Goal: Task Accomplishment & Management: Use online tool/utility

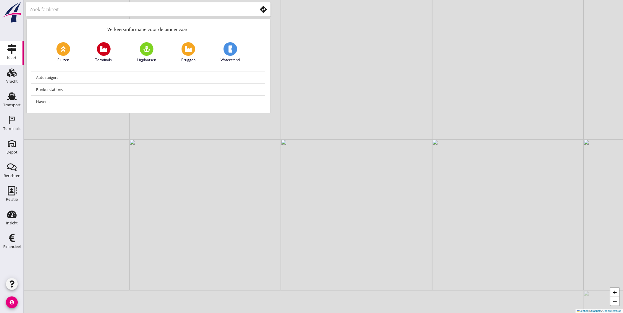
drag, startPoint x: 262, startPoint y: 261, endPoint x: 256, endPoint y: 213, distance: 48.2
click at [256, 213] on div "+ − Leaflet | © Mapbox © OpenStreetMap" at bounding box center [323, 156] width 599 height 313
drag, startPoint x: 256, startPoint y: 208, endPoint x: 240, endPoint y: 326, distance: 119.2
click at [240, 313] on html "No data available Depot Depot Berichten Berichten Relatie Relatie Inzicht Inzic…" at bounding box center [311, 156] width 623 height 313
drag, startPoint x: 267, startPoint y: 270, endPoint x: 296, endPoint y: 175, distance: 99.5
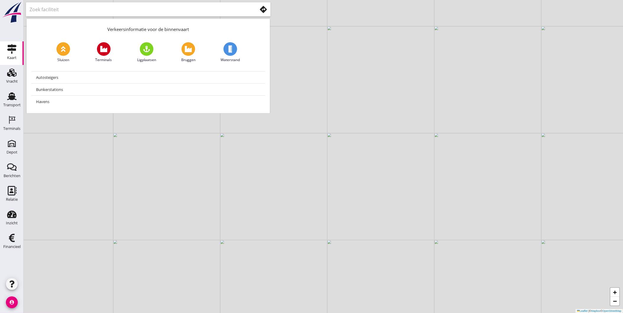
click at [295, 175] on div "+ − Leaflet | © Mapbox © OpenStreetMap" at bounding box center [323, 156] width 599 height 313
drag, startPoint x: 240, startPoint y: 213, endPoint x: 376, endPoint y: 227, distance: 136.9
click at [376, 227] on div "+ − Leaflet | © Mapbox © OpenStreetMap" at bounding box center [323, 156] width 599 height 313
drag, startPoint x: 319, startPoint y: 222, endPoint x: 352, endPoint y: 191, distance: 44.5
click at [352, 191] on div "+ − Leaflet | © Mapbox © OpenStreetMap" at bounding box center [323, 156] width 599 height 313
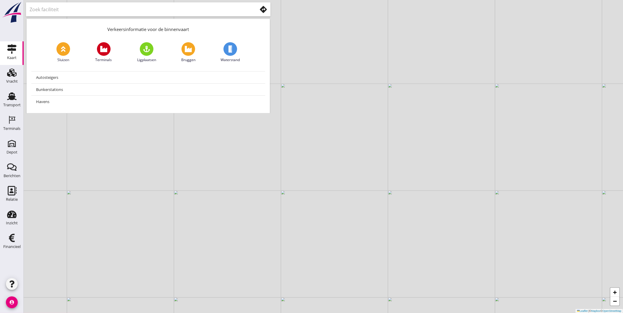
click at [293, 30] on div "+ − Leaflet | © Mapbox © OpenStreetMap" at bounding box center [323, 156] width 599 height 313
click at [16, 46] on use at bounding box center [11, 48] width 9 height 9
drag, startPoint x: 246, startPoint y: 12, endPoint x: 190, endPoint y: 18, distance: 56.1
click at [195, 16] on div at bounding box center [148, 9] width 244 height 14
drag, startPoint x: 15, startPoint y: 50, endPoint x: 298, endPoint y: 137, distance: 296.3
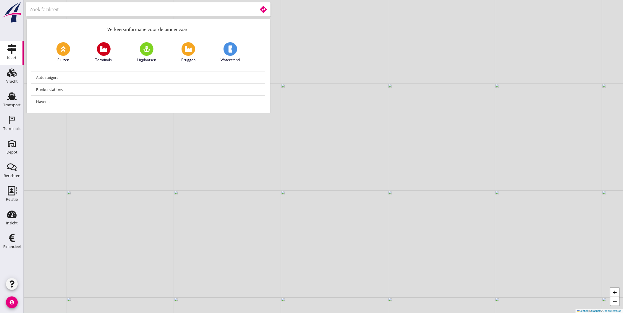
click at [298, 137] on div "+ − Leaflet | © Mapbox © OpenStreetMap" at bounding box center [323, 156] width 599 height 313
click at [83, 13] on input "text" at bounding box center [139, 9] width 219 height 9
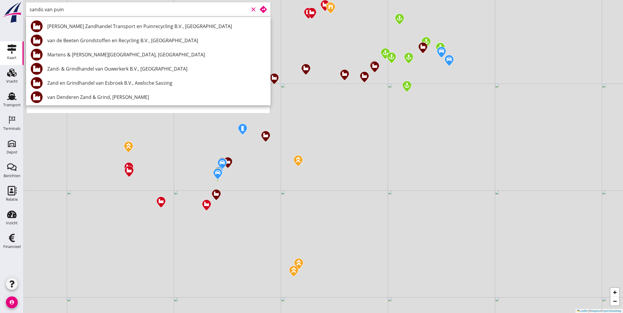
drag, startPoint x: 90, startPoint y: 3, endPoint x: 46, endPoint y: 10, distance: 44.3
click at [46, 10] on div "sando van puin clear" at bounding box center [148, 9] width 244 height 14
click at [46, 10] on input "sando van puin" at bounding box center [139, 9] width 219 height 9
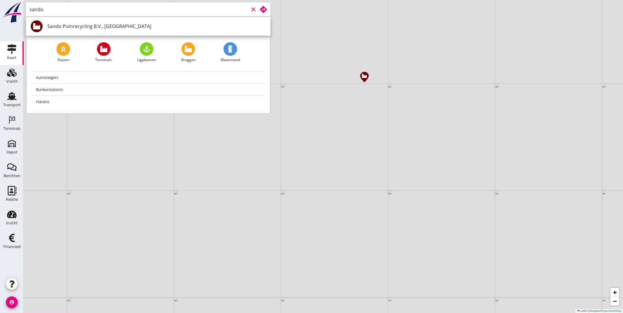
click at [64, 27] on div "Sando Puinrecycling B.V., [GEOGRAPHIC_DATA]" at bounding box center [156, 26] width 218 height 7
type input "Sando Puinrecycling B.V., [GEOGRAPHIC_DATA]"
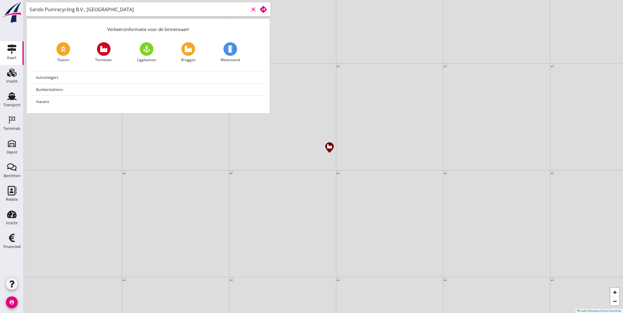
click at [261, 7] on icon at bounding box center [263, 9] width 7 height 7
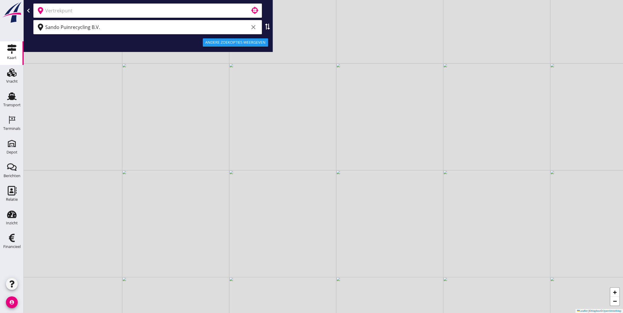
click at [143, 11] on input "text" at bounding box center [143, 10] width 197 height 9
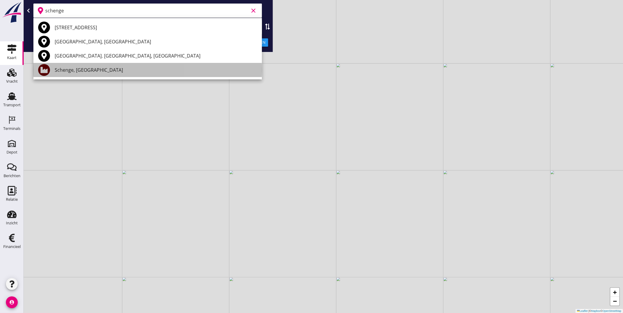
click at [110, 69] on div "Schenge, [GEOGRAPHIC_DATA]" at bounding box center [156, 69] width 202 height 7
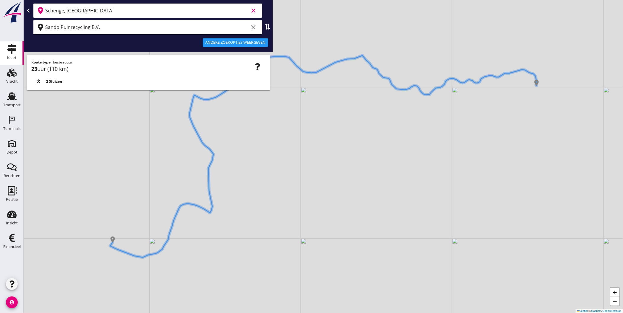
type input "Schenge, [GEOGRAPHIC_DATA]"
click at [240, 44] on div "Andere zoekopties weergeven" at bounding box center [235, 43] width 61 height 6
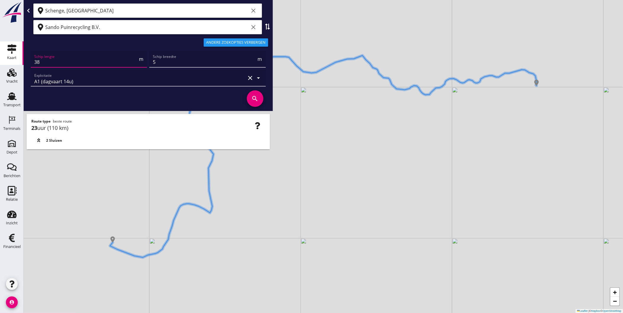
drag, startPoint x: 66, startPoint y: 63, endPoint x: 27, endPoint y: 68, distance: 38.5
click at [27, 68] on div "Schip lengte 38 m Schip breedte 5 m Exploitatie A1 (dagvaart 14u) clear arrow_d…" at bounding box center [148, 80] width 244 height 60
click at [76, 57] on input "38" at bounding box center [85, 61] width 103 height 9
type input "67"
type input "7"
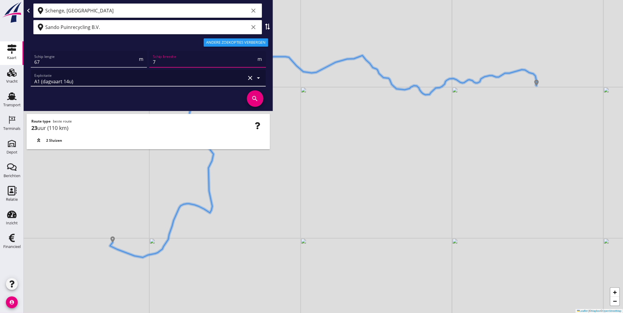
click at [90, 79] on div "A1 (dagvaart 14u)" at bounding box center [139, 78] width 211 height 17
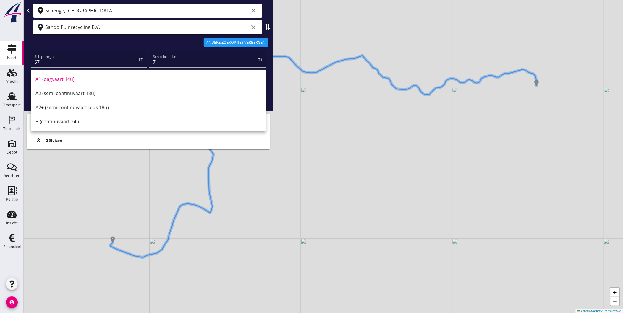
click at [74, 125] on div "B (continuvaart 24u)" at bounding box center [147, 121] width 225 height 7
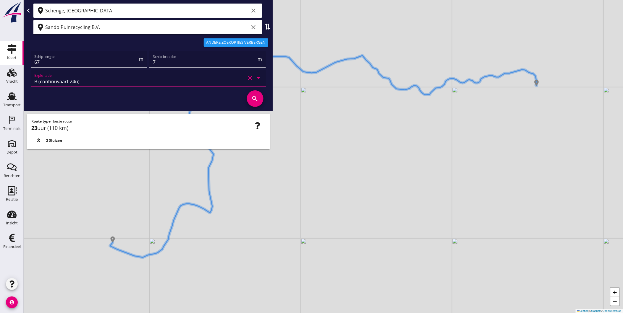
click at [252, 99] on icon "search" at bounding box center [255, 98] width 17 height 17
click at [88, 62] on input "67" at bounding box center [85, 61] width 103 height 9
type input "6"
type input "0"
click at [254, 102] on icon "search" at bounding box center [255, 98] width 17 height 17
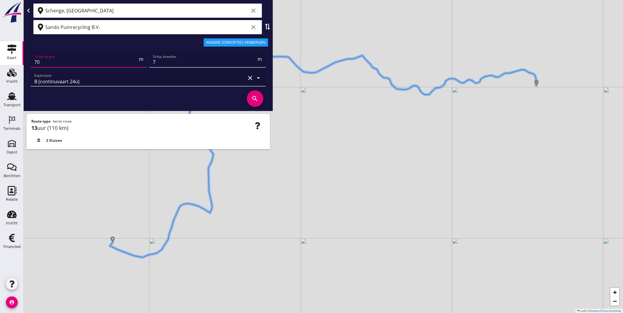
drag, startPoint x: 69, startPoint y: 60, endPoint x: 22, endPoint y: 64, distance: 46.3
click at [22, 64] on div "Kaart Kaart Vracht Vracht Transport Transport Terminals Terminals Depot Depot B…" at bounding box center [311, 156] width 623 height 313
click at [255, 99] on icon "search" at bounding box center [255, 98] width 17 height 17
click at [78, 61] on input "80" at bounding box center [85, 61] width 103 height 9
click at [250, 98] on icon "search" at bounding box center [255, 98] width 17 height 17
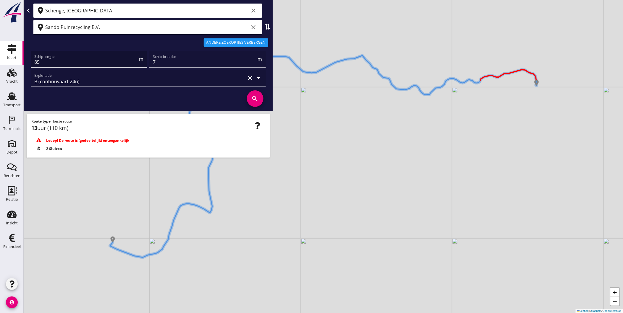
click at [56, 60] on input "85" at bounding box center [85, 61] width 103 height 9
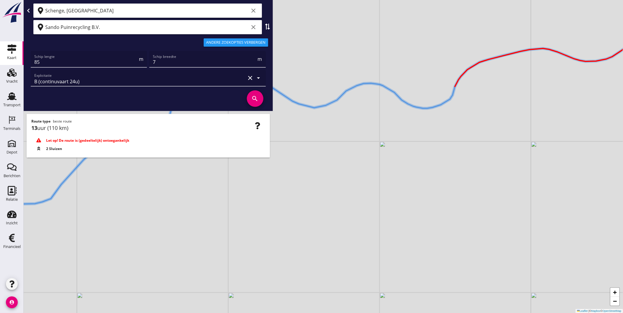
drag, startPoint x: 484, startPoint y: 61, endPoint x: 486, endPoint y: 132, distance: 70.9
click at [486, 132] on div "+ − Leaflet | © Mapbox © OpenStreetMap" at bounding box center [323, 156] width 599 height 313
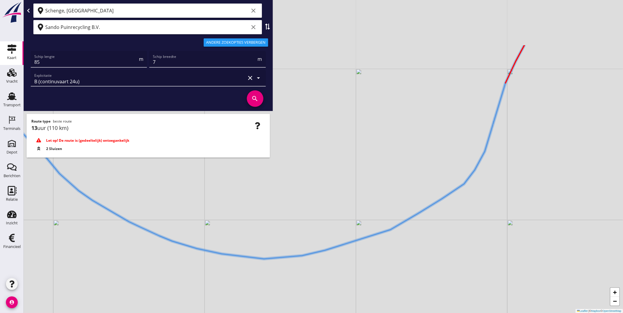
drag, startPoint x: 483, startPoint y: 120, endPoint x: 485, endPoint y: 185, distance: 65.0
click at [485, 185] on div "+ − Leaflet | © Mapbox © OpenStreetMap" at bounding box center [323, 156] width 599 height 313
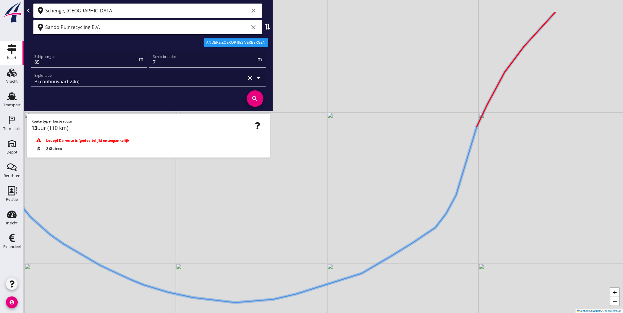
drag, startPoint x: 499, startPoint y: 162, endPoint x: 472, endPoint y: 201, distance: 47.2
click at [472, 201] on div "+ − Leaflet | © Mapbox © OpenStreetMap" at bounding box center [323, 156] width 599 height 313
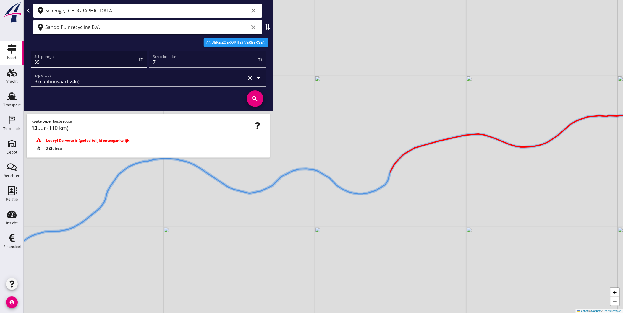
click at [47, 64] on input "85" at bounding box center [85, 61] width 103 height 9
click at [65, 63] on input "88" at bounding box center [85, 61] width 103 height 9
type input "86"
drag, startPoint x: 151, startPoint y: 63, endPoint x: 120, endPoint y: 68, distance: 32.1
click at [120, 68] on div "Schip lengte 86 m Schip breedte 7 m Exploitatie B (continuvaart 24u) clear arro…" at bounding box center [148, 69] width 237 height 38
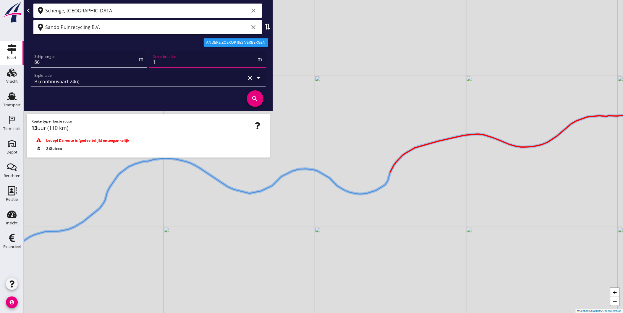
type input "11"
type input "11.4"
type input "11.45"
click at [252, 97] on icon "search" at bounding box center [255, 98] width 17 height 17
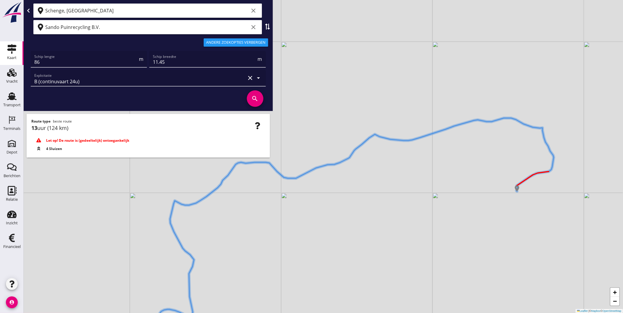
drag, startPoint x: 478, startPoint y: 146, endPoint x: 443, endPoint y: 226, distance: 88.1
click at [450, 229] on div "+ − Leaflet | © Mapbox © OpenStreetMap" at bounding box center [323, 156] width 599 height 313
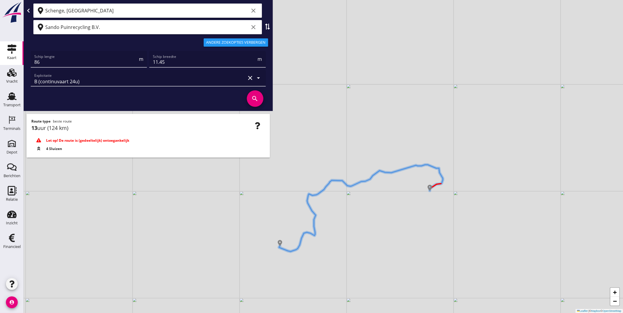
drag, startPoint x: 441, startPoint y: 232, endPoint x: 436, endPoint y: 218, distance: 15.4
click at [436, 218] on div "+ − Leaflet | © Mapbox © OpenStreetMap" at bounding box center [323, 156] width 599 height 313
drag, startPoint x: 69, startPoint y: 63, endPoint x: 19, endPoint y: 67, distance: 50.1
click at [19, 67] on div "Kaart Kaart Vracht Vracht Transport Transport Terminals Terminals Depot Depot B…" at bounding box center [311, 156] width 623 height 313
click at [254, 98] on icon "search" at bounding box center [255, 98] width 17 height 17
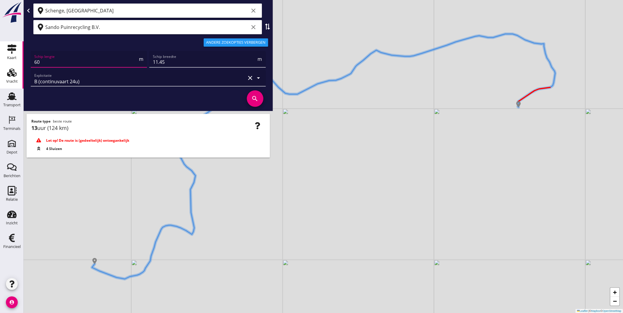
drag, startPoint x: 66, startPoint y: 63, endPoint x: 9, endPoint y: 69, distance: 57.1
click at [9, 69] on div "Kaart Kaart Vracht Vracht Transport Transport Terminals Terminals Depot Depot B…" at bounding box center [311, 156] width 623 height 313
click at [67, 63] on input "60" at bounding box center [85, 61] width 103 height 9
type input "6"
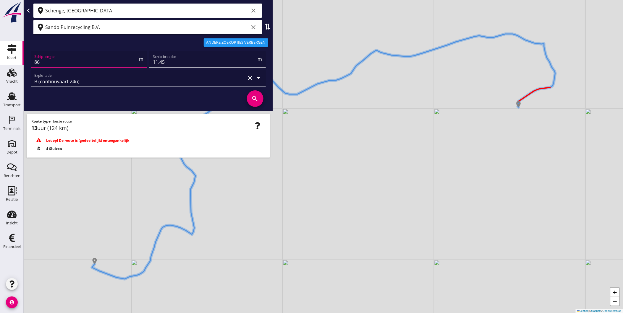
type input "86"
click at [253, 97] on icon "search" at bounding box center [255, 98] width 17 height 17
type input "a van tilburg"
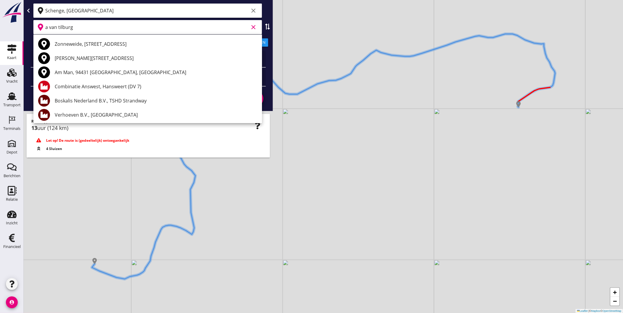
click at [251, 25] on icon "clear" at bounding box center [253, 27] width 7 height 7
click at [117, 29] on input "van tilburg" at bounding box center [147, 26] width 204 height 9
drag, startPoint x: 117, startPoint y: 29, endPoint x: 30, endPoint y: 39, distance: 88.0
click at [30, 39] on div "Schenge, Westerschelde clear van tilburg clear Andere zoekopties verbergen Schi…" at bounding box center [148, 55] width 249 height 111
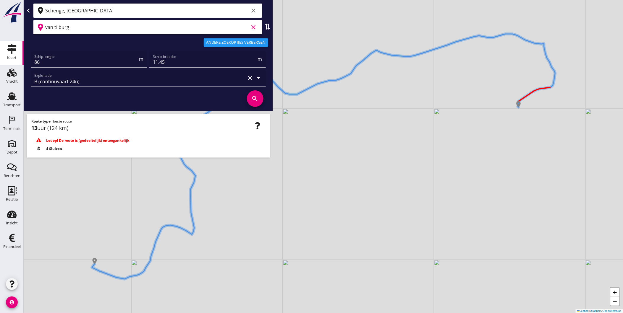
click at [72, 26] on input "van tilburg" at bounding box center [147, 26] width 204 height 9
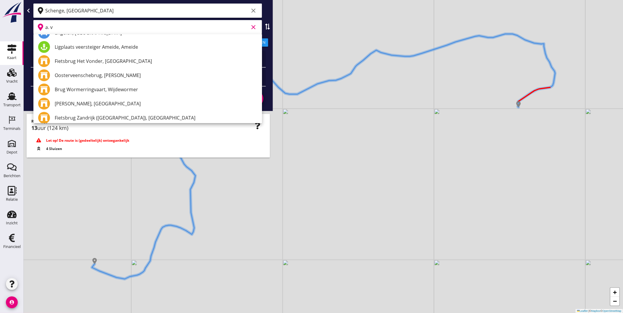
scroll to position [696, 0]
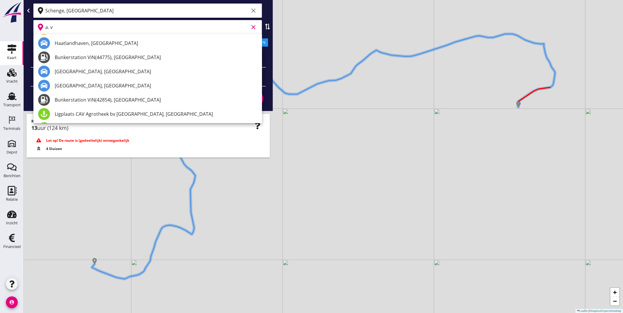
drag, startPoint x: 77, startPoint y: 28, endPoint x: 31, endPoint y: 35, distance: 46.5
click at [33, 34] on div "a. v clear" at bounding box center [148, 27] width 247 height 17
type input "a. v"
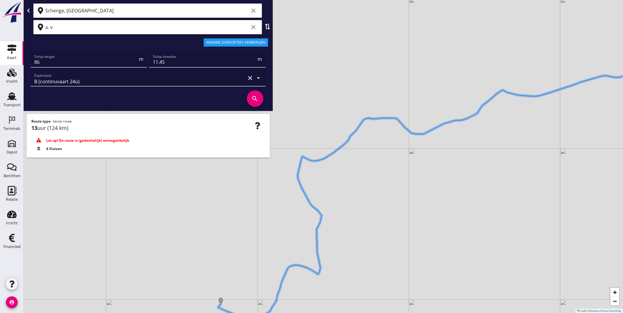
drag, startPoint x: 361, startPoint y: 153, endPoint x: 476, endPoint y: 185, distance: 119.5
click at [487, 191] on div "+ − Leaflet | © Mapbox © OpenStreetMap" at bounding box center [323, 156] width 599 height 313
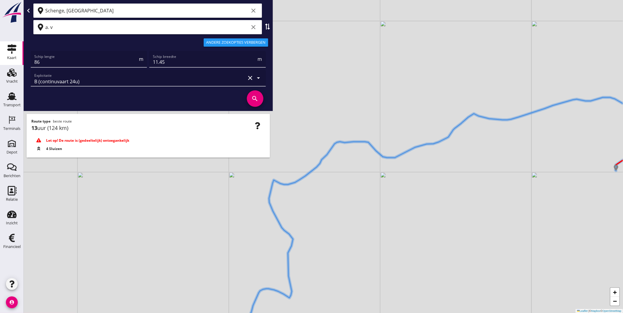
drag, startPoint x: 431, startPoint y: 166, endPoint x: 402, endPoint y: 191, distance: 37.7
click at [402, 191] on div "+ − Leaflet | © Mapbox © OpenStreetMap" at bounding box center [323, 156] width 599 height 313
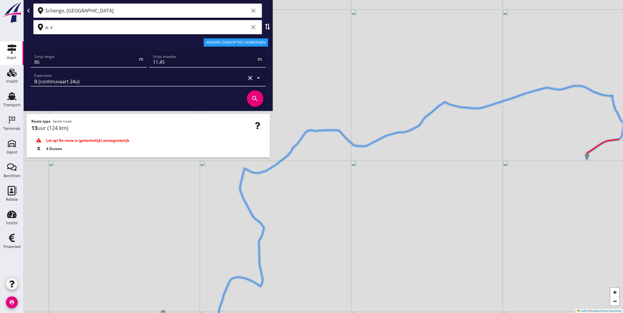
drag, startPoint x: 485, startPoint y: 172, endPoint x: 455, endPoint y: 160, distance: 31.9
click at [456, 160] on div "+ − Leaflet | © Mapbox © OpenStreetMap" at bounding box center [323, 156] width 599 height 313
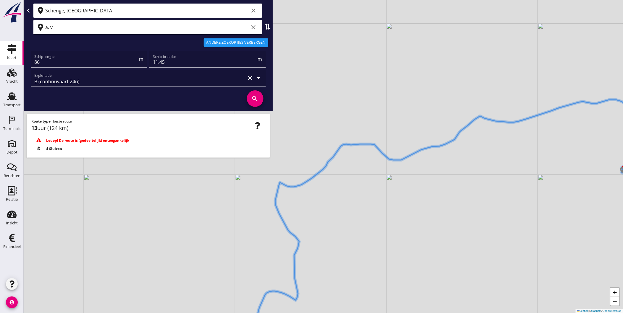
drag, startPoint x: 476, startPoint y: 152, endPoint x: 539, endPoint y: 169, distance: 64.7
click at [539, 169] on div "+ − Leaflet | © Mapbox © OpenStreetMap" at bounding box center [323, 156] width 599 height 313
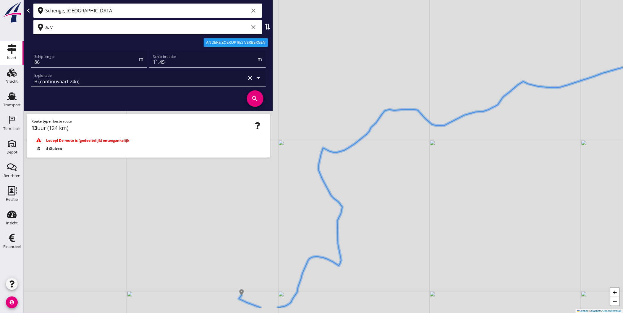
drag, startPoint x: 374, startPoint y: 223, endPoint x: 390, endPoint y: 185, distance: 41.6
click at [390, 185] on div "+ − Leaflet | © Mapbox © OpenStreetMap" at bounding box center [323, 156] width 599 height 313
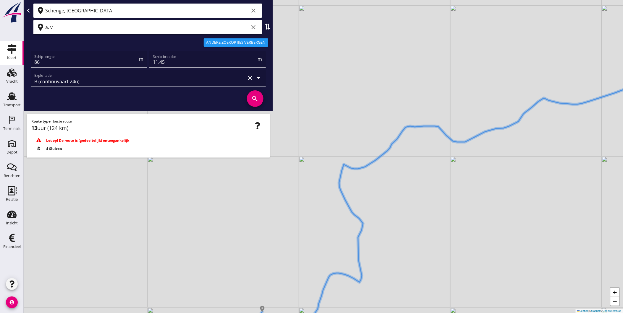
drag, startPoint x: 394, startPoint y: 205, endPoint x: 414, endPoint y: 223, distance: 27.0
click at [414, 223] on div "+ − Leaflet | © Mapbox © OpenStreetMap" at bounding box center [323, 156] width 599 height 313
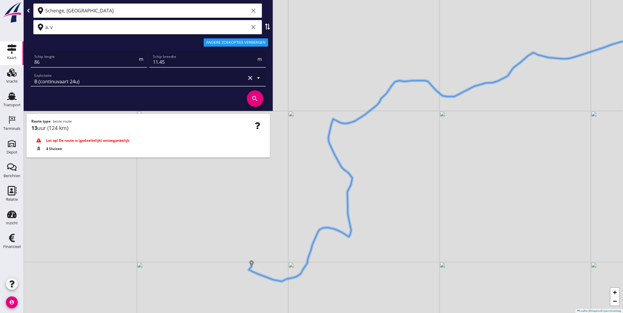
drag, startPoint x: 438, startPoint y: 230, endPoint x: 424, endPoint y: 187, distance: 45.1
click at [424, 187] on div "+ − Leaflet | © Mapbox © OpenStreetMap" at bounding box center [323, 156] width 599 height 313
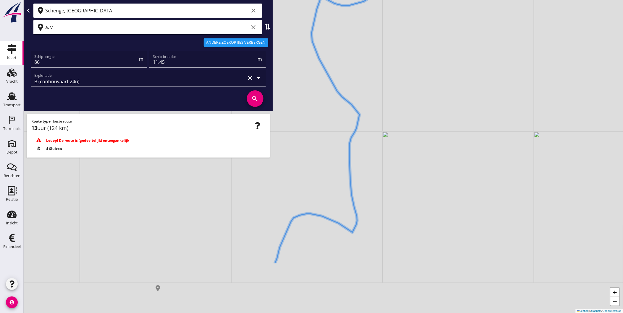
drag, startPoint x: 477, startPoint y: 198, endPoint x: 509, endPoint y: 116, distance: 88.4
click at [509, 116] on div "+ − Leaflet | © Mapbox © OpenStreetMap" at bounding box center [323, 156] width 599 height 313
drag, startPoint x: 496, startPoint y: 227, endPoint x: 411, endPoint y: 99, distance: 153.5
click at [411, 99] on div "+ − Leaflet | © Mapbox © OpenStreetMap" at bounding box center [323, 156] width 599 height 313
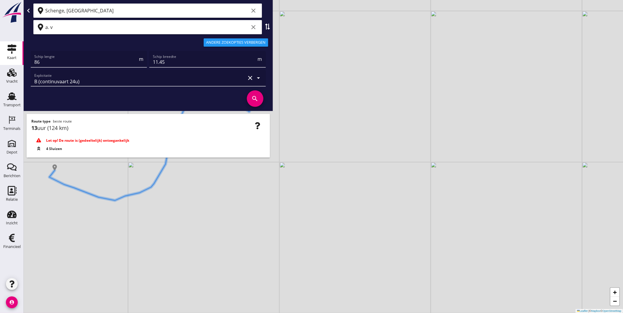
drag, startPoint x: 435, startPoint y: 118, endPoint x: 423, endPoint y: 138, distance: 23.2
click at [423, 138] on div "+ − Leaflet | © Mapbox © OpenStreetMap" at bounding box center [323, 156] width 599 height 313
drag, startPoint x: 443, startPoint y: 148, endPoint x: 419, endPoint y: 143, distance: 24.1
click at [420, 145] on div "+ − Leaflet | © Mapbox © OpenStreetMap" at bounding box center [323, 156] width 599 height 313
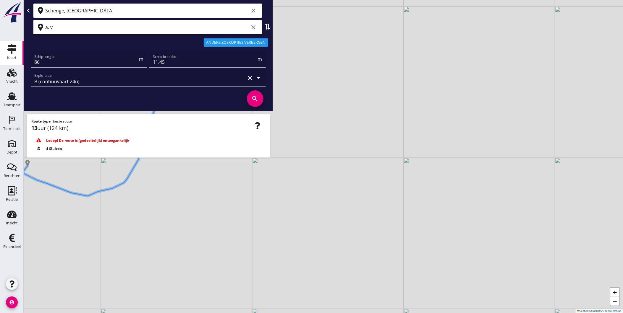
drag, startPoint x: 473, startPoint y: 170, endPoint x: 447, endPoint y: 163, distance: 27.3
click at [447, 163] on div "+ − Leaflet | © Mapbox © OpenStreetMap" at bounding box center [323, 156] width 599 height 313
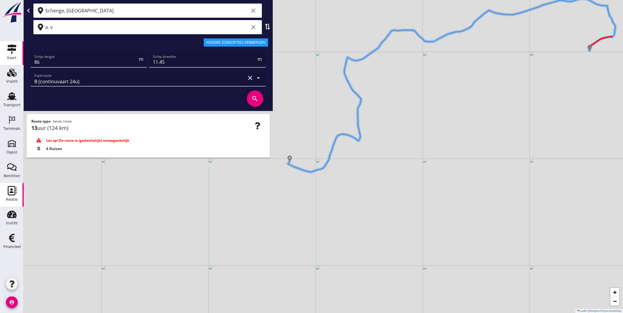
click at [12, 195] on use at bounding box center [12, 190] width 9 height 9
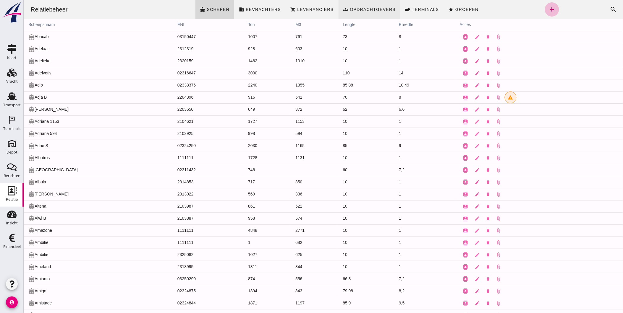
click at [367, 11] on span "Opdrachtgevers" at bounding box center [372, 9] width 46 height 5
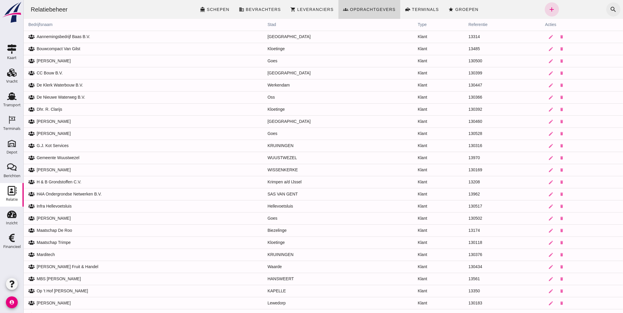
click at [612, 9] on button "search" at bounding box center [613, 9] width 14 height 14
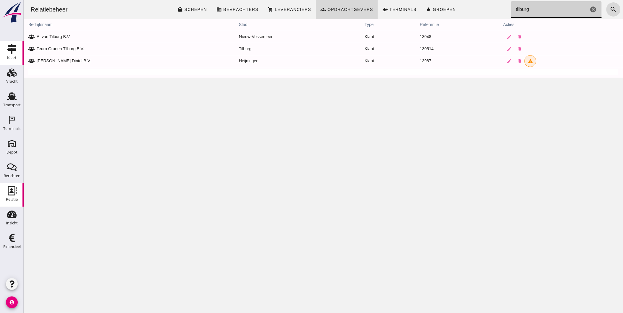
type input "tilburg"
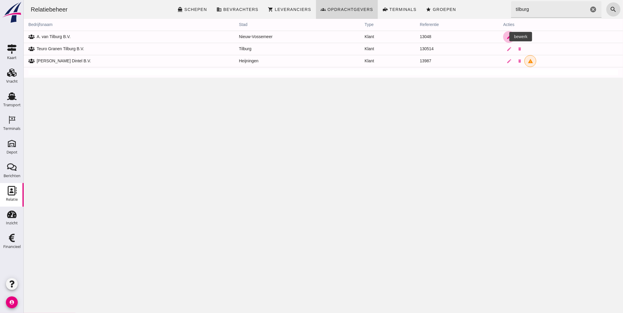
click at [506, 37] on icon "edit" at bounding box center [508, 36] width 5 height 5
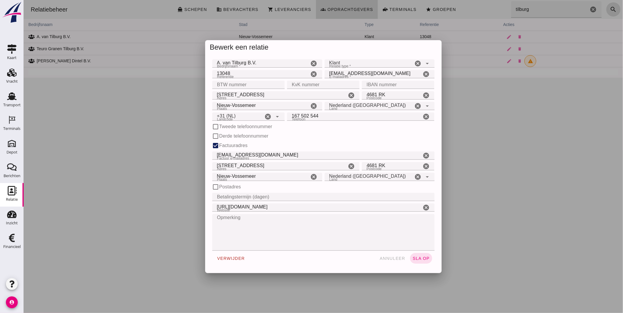
type input "+31 (NL)"
click at [392, 261] on button "annuleer" at bounding box center [391, 258] width 31 height 11
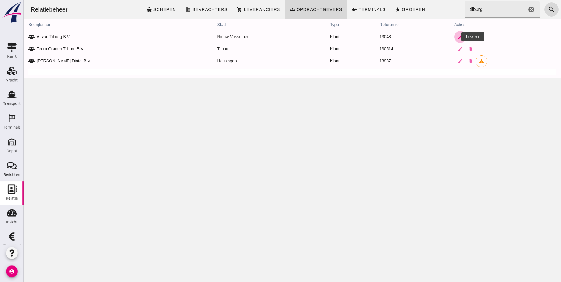
click at [457, 38] on icon "edit" at bounding box center [459, 36] width 5 height 5
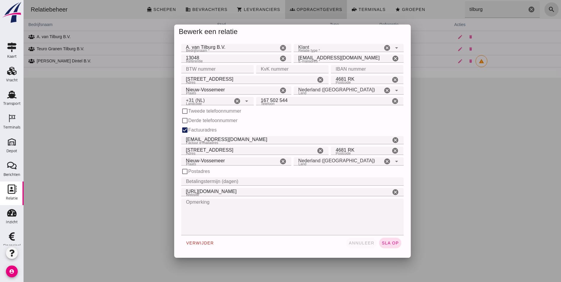
click at [363, 246] on button "annuleer" at bounding box center [361, 243] width 31 height 11
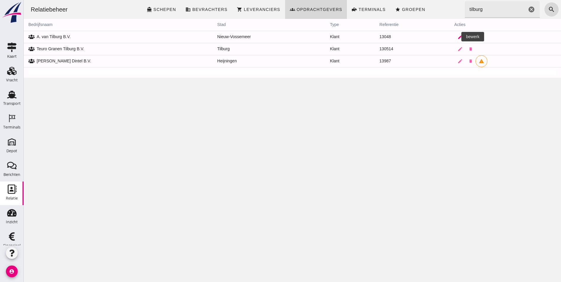
click at [457, 39] on icon "edit" at bounding box center [459, 36] width 5 height 5
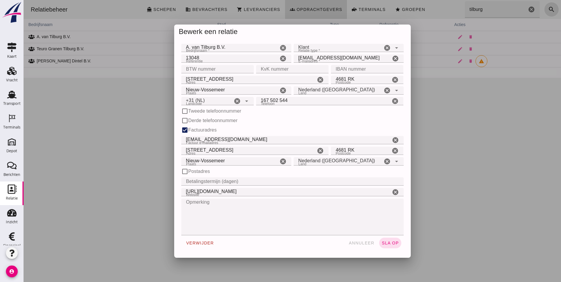
click at [455, 169] on div at bounding box center [292, 141] width 537 height 282
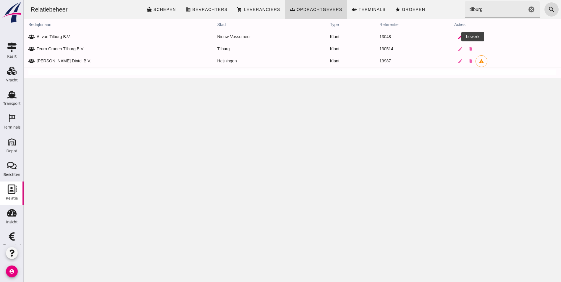
click at [454, 38] on link "edit" at bounding box center [460, 37] width 12 height 12
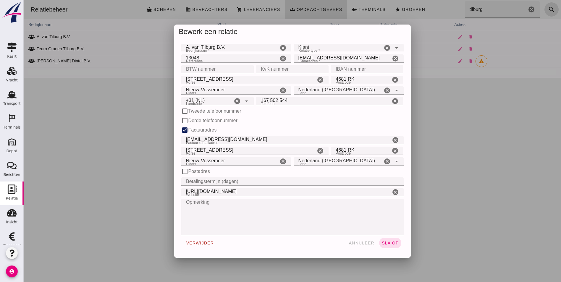
drag, startPoint x: 357, startPoint y: 239, endPoint x: 454, endPoint y: 154, distance: 128.3
click at [357, 239] on button "annuleer" at bounding box center [361, 243] width 31 height 11
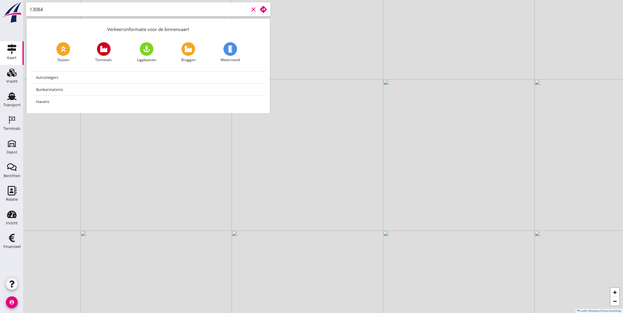
drag, startPoint x: 52, startPoint y: 10, endPoint x: -1, endPoint y: 22, distance: 54.8
click at [0, 22] on html "No data available Depot Depot Berichten Berichten Relatie Relatie Inzicht Inzic…" at bounding box center [311, 156] width 623 height 313
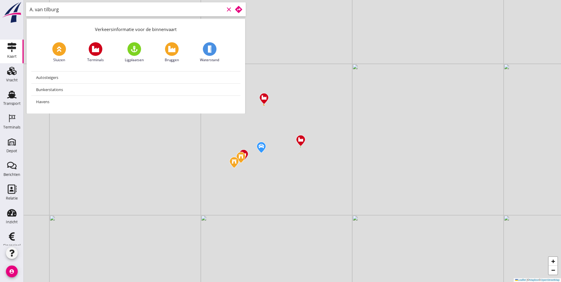
scroll to position [0, 0]
drag, startPoint x: 153, startPoint y: 9, endPoint x: 0, endPoint y: 15, distance: 152.9
click at [0, 14] on html "No data available Depot Depot Berichten Berichten Relatie Relatie Inzicht Inzic…" at bounding box center [280, 141] width 561 height 282
type input "[STREET_ADDRESS]"
click at [238, 11] on use at bounding box center [238, 9] width 7 height 7
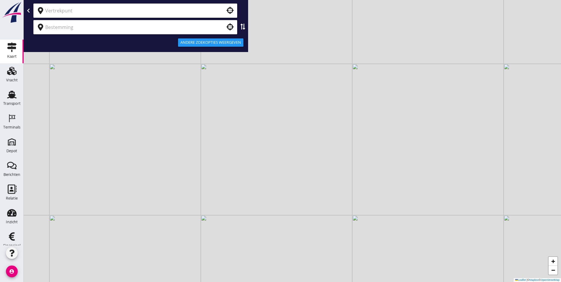
click at [147, 5] on div at bounding box center [135, 11] width 204 height 14
type input "s"
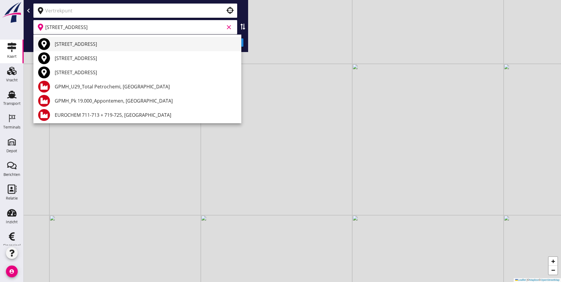
click at [148, 46] on div "Stoofweg 9, 4681 RK Nieuw-Vossemeer, Netherlands" at bounding box center [146, 43] width 182 height 7
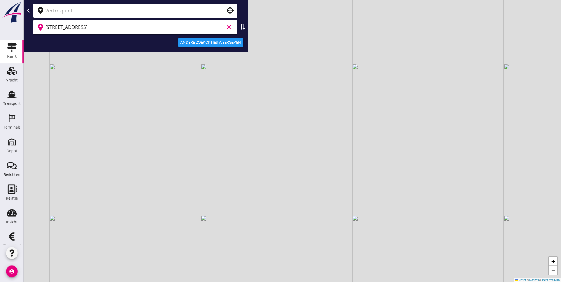
type input "Stoofweg 9, 4681 RK Nieuw-Vossemeer, Netherlands"
drag, startPoint x: 107, startPoint y: 7, endPoint x: 105, endPoint y: 10, distance: 4.0
click at [107, 7] on input "text" at bounding box center [131, 10] width 172 height 9
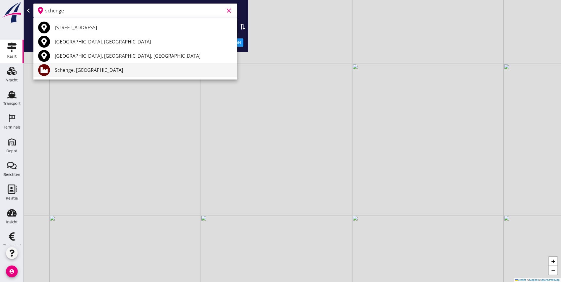
click at [104, 69] on div "Schenge, [GEOGRAPHIC_DATA]" at bounding box center [144, 69] width 178 height 7
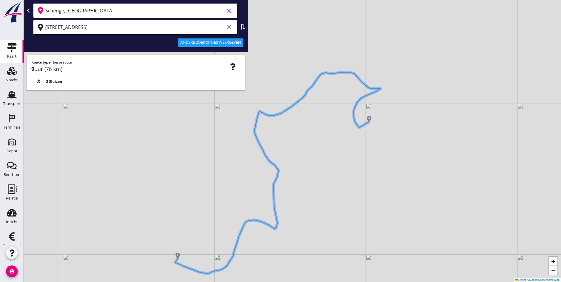
type input "Schenge, [GEOGRAPHIC_DATA]"
click at [236, 42] on div "Andere zoekopties weergeven" at bounding box center [210, 43] width 61 height 6
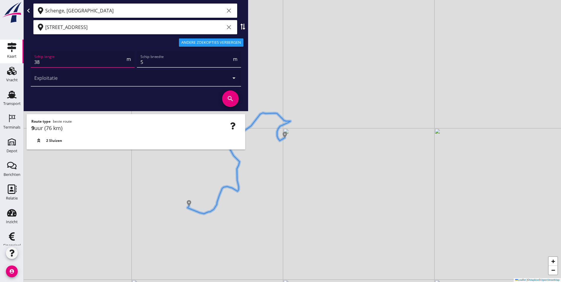
drag, startPoint x: 66, startPoint y: 63, endPoint x: -1, endPoint y: 51, distance: 68.4
click at [0, 51] on html "A1 (dagvaart 14u) A2 (semi-continuvaart 18u) A2+ (semi-continuvaart plus 18u) B…" at bounding box center [280, 141] width 561 height 282
type input "86"
drag, startPoint x: 149, startPoint y: 61, endPoint x: 137, endPoint y: 60, distance: 12.4
click at [137, 60] on div "Schip breedte 5 m" at bounding box center [189, 59] width 104 height 17
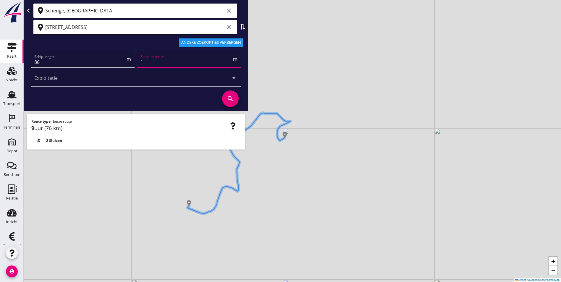
type input "11"
type input "11.4"
type input "11.45"
click at [227, 101] on icon "search" at bounding box center [230, 98] width 17 height 17
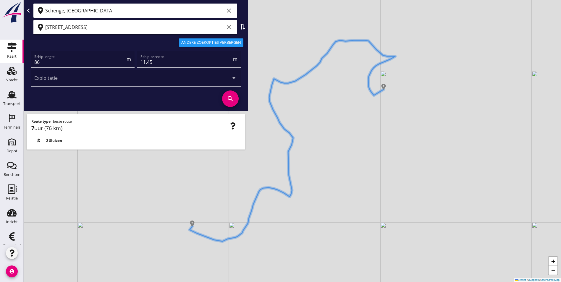
click at [323, 185] on div "+ − Leaflet | © Mapbox © OpenStreetMap" at bounding box center [292, 141] width 537 height 282
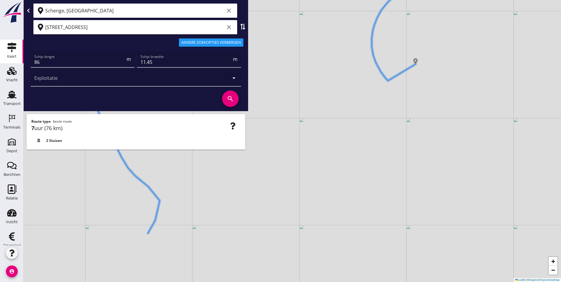
drag, startPoint x: 429, startPoint y: 168, endPoint x: 411, endPoint y: 92, distance: 77.3
click at [411, 92] on div "+ − Leaflet | © Mapbox © OpenStreetMap" at bounding box center [292, 141] width 537 height 282
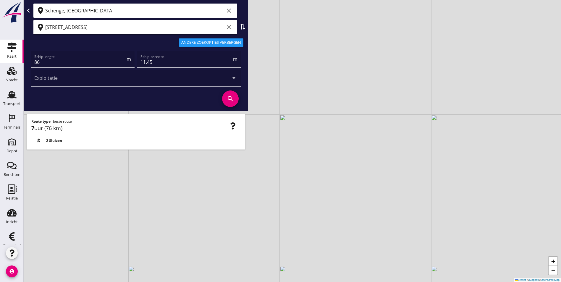
drag, startPoint x: 378, startPoint y: 111, endPoint x: 356, endPoint y: 151, distance: 45.9
click at [356, 151] on div "+ − Leaflet | © Mapbox © OpenStreetMap" at bounding box center [292, 141] width 537 height 282
click at [369, 108] on div "+ − Leaflet | © Mapbox © OpenStreetMap" at bounding box center [292, 141] width 537 height 282
click at [135, 12] on input "Schenge, Westerschelde" at bounding box center [134, 10] width 179 height 9
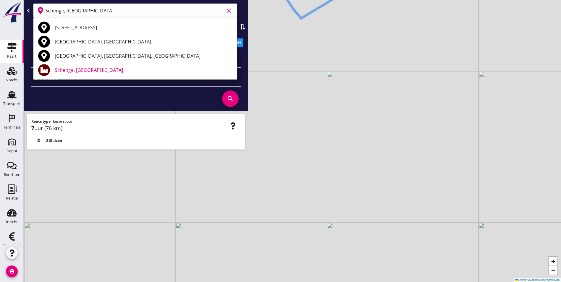
click at [245, 72] on div "Schip lengte 86 m Schip breedte 11.45 m Exploitatie arrow_drop_down search" at bounding box center [136, 80] width 220 height 60
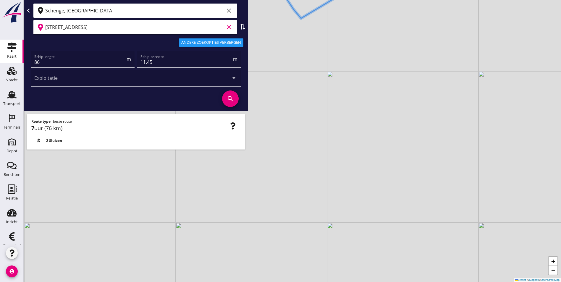
click at [178, 30] on input "Stoofweg 9, 4681 RK Nieuw-Vossemeer, Netherlands" at bounding box center [134, 26] width 179 height 9
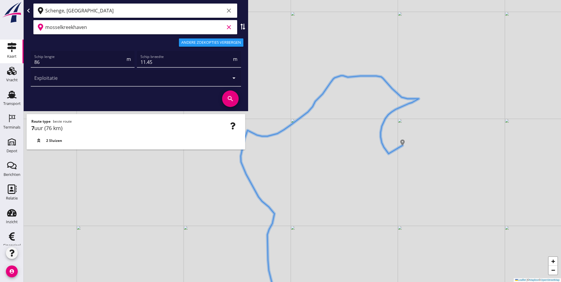
drag, startPoint x: 240, startPoint y: 199, endPoint x: 327, endPoint y: 261, distance: 106.8
click at [327, 261] on div "+ − Leaflet | © Mapbox © OpenStreetMap" at bounding box center [292, 141] width 537 height 282
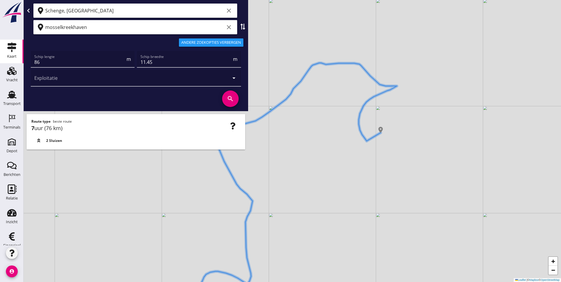
drag, startPoint x: 342, startPoint y: 235, endPoint x: 320, endPoint y: 222, distance: 25.3
click at [320, 222] on div "+ − Leaflet | © Mapbox © OpenStreetMap" at bounding box center [292, 141] width 537 height 282
click at [90, 27] on input "mosselkreekhaven" at bounding box center [134, 26] width 179 height 9
type input "a van tilburg"
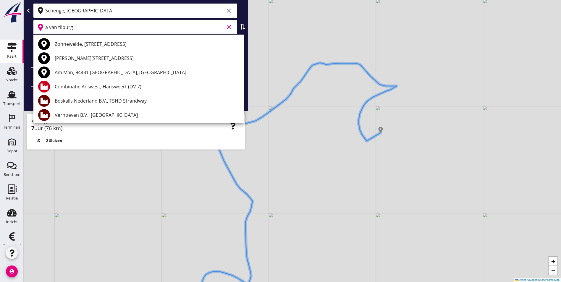
drag, startPoint x: 117, startPoint y: 33, endPoint x: -28, endPoint y: 38, distance: 145.2
click at [0, 38] on html "Geef feedback over deze route A1 (dagvaart 14u) A2 (semi-continuvaart 18u) A2+ …" at bounding box center [280, 141] width 561 height 282
click at [74, 29] on input "t" at bounding box center [134, 26] width 179 height 9
drag, startPoint x: 73, startPoint y: 29, endPoint x: 2, endPoint y: 36, distance: 71.0
click at [2, 37] on div "Kaart Kaart Vracht Vracht Transport Transport Terminals Terminals Depot Depot B…" at bounding box center [280, 141] width 561 height 282
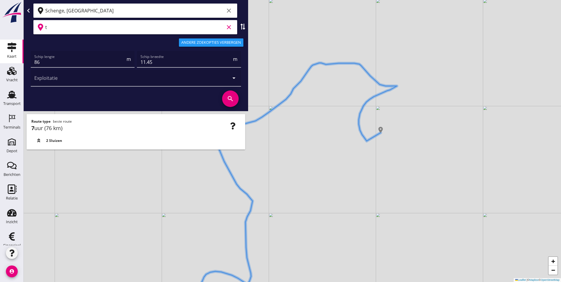
click at [53, 26] on input "t" at bounding box center [134, 26] width 179 height 9
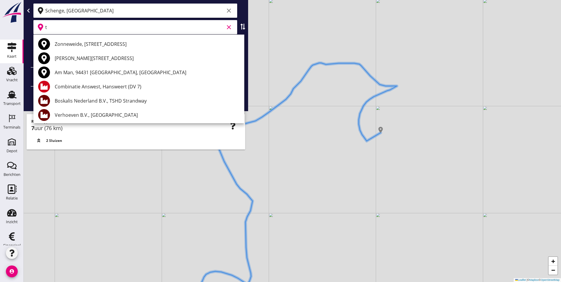
click at [229, 226] on div "+ − Leaflet | © Mapbox © OpenStreetMap" at bounding box center [292, 141] width 537 height 282
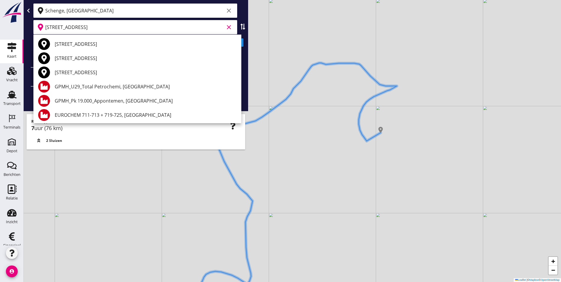
click at [65, 43] on div "Stoofweg 9, 4681 RK Nieuw-Vossemeer, Netherlands" at bounding box center [146, 43] width 182 height 7
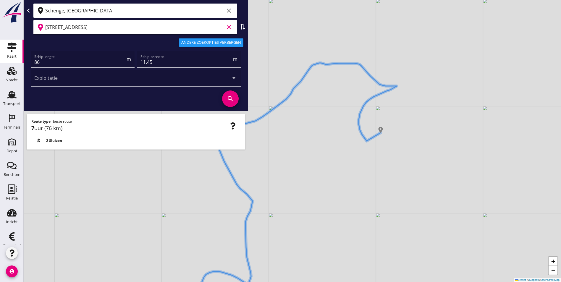
type input "Stoofweg 9, 4681 RK Nieuw-Vossemeer, Netherlands"
click at [228, 95] on icon "search" at bounding box center [230, 98] width 17 height 17
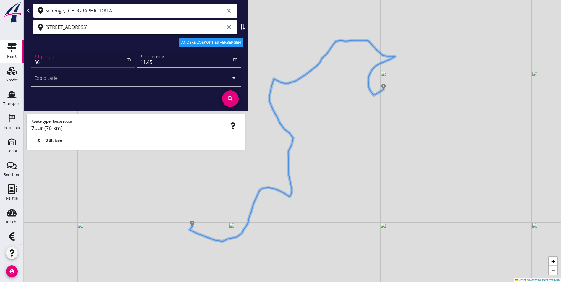
drag, startPoint x: 54, startPoint y: 59, endPoint x: 22, endPoint y: 62, distance: 32.4
click at [22, 62] on div "Kaart Kaart Vracht Vracht Transport Transport Terminals Terminals Depot Depot B…" at bounding box center [280, 141] width 561 height 282
type input "50"
drag, startPoint x: 159, startPoint y: 60, endPoint x: 103, endPoint y: 68, distance: 57.3
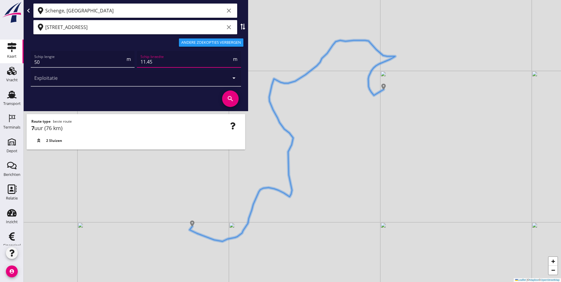
click at [105, 68] on div "Schip lengte 50 m Schip breedte 11.45 m Exploitatie arrow_drop_down" at bounding box center [136, 69] width 212 height 38
type input "7"
click at [231, 100] on icon "search" at bounding box center [230, 98] width 17 height 17
drag, startPoint x: 64, startPoint y: 62, endPoint x: 14, endPoint y: 67, distance: 49.6
click at [14, 67] on div "Kaart Kaart Vracht Vracht Transport Transport Terminals Terminals Depot Depot B…" at bounding box center [280, 141] width 561 height 282
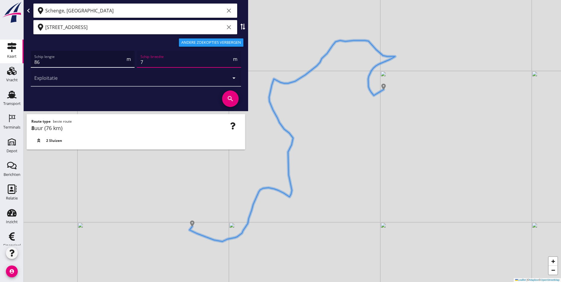
drag, startPoint x: 151, startPoint y: 61, endPoint x: 124, endPoint y: 66, distance: 27.3
click at [124, 66] on div "Schip lengte 86 m Schip breedte 7 m Exploitatie arrow_drop_down" at bounding box center [136, 69] width 212 height 38
type input "86"
drag, startPoint x: 150, startPoint y: 63, endPoint x: 130, endPoint y: 67, distance: 20.5
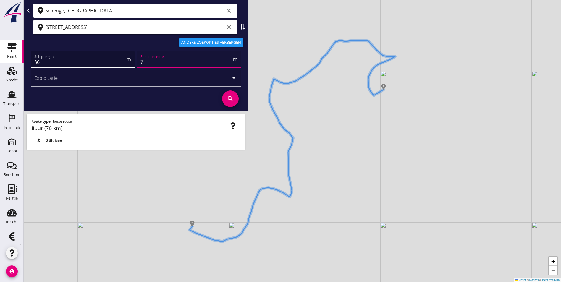
click at [130, 67] on div "Schip lengte 86 m Schip breedte 7 m Exploitatie arrow_drop_down" at bounding box center [136, 69] width 212 height 38
type input "11.45"
click at [231, 97] on icon "search" at bounding box center [230, 98] width 17 height 17
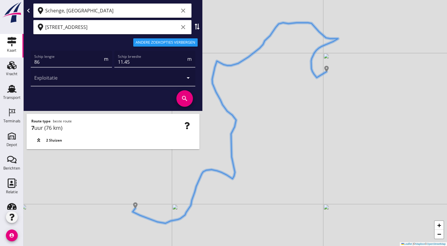
click at [238, 108] on div "+ − Leaflet | © Mapbox © OpenStreetMap" at bounding box center [235, 123] width 423 height 246
click at [186, 27] on icon "clear" at bounding box center [183, 27] width 7 height 7
click at [133, 31] on input "text" at bounding box center [108, 26] width 126 height 9
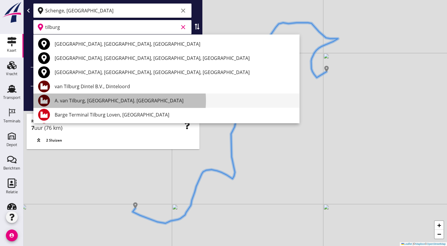
click at [83, 102] on div "A. van Tilburg, [GEOGRAPHIC_DATA]. [GEOGRAPHIC_DATA]" at bounding box center [175, 100] width 240 height 7
type input "A. van Tilburg, [GEOGRAPHIC_DATA]. [GEOGRAPHIC_DATA]"
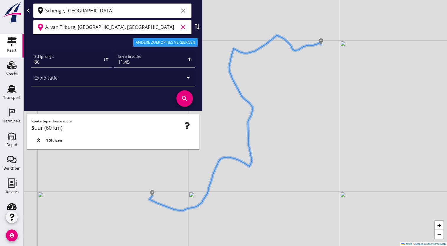
click at [184, 28] on icon "clear" at bounding box center [183, 27] width 7 height 7
click at [165, 29] on input "text" at bounding box center [108, 26] width 126 height 9
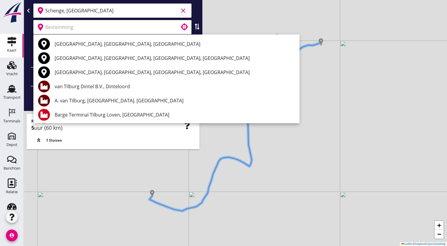
click at [130, 15] on input "Schenge, [GEOGRAPHIC_DATA]" at bounding box center [111, 10] width 133 height 9
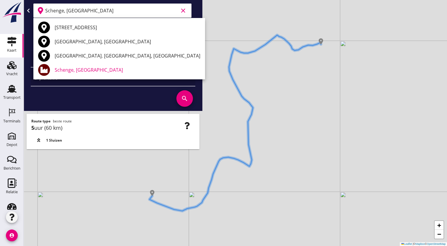
click at [130, 15] on input "Schenge, [GEOGRAPHIC_DATA]" at bounding box center [111, 10] width 133 height 9
click at [129, 15] on input "Schenge, [GEOGRAPHIC_DATA]" at bounding box center [111, 10] width 133 height 9
click at [139, 12] on input "Schenge, [GEOGRAPHIC_DATA]" at bounding box center [111, 10] width 133 height 9
click at [198, 76] on div "Schip lengte 86 m Schip breedte 11.45 m Exploitatie arrow_drop_down search" at bounding box center [113, 80] width 174 height 60
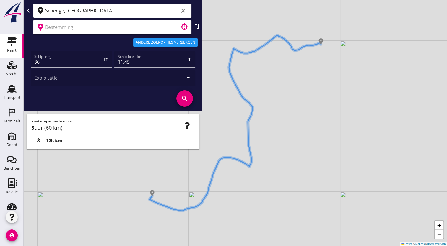
click at [156, 26] on input "text" at bounding box center [108, 26] width 126 height 9
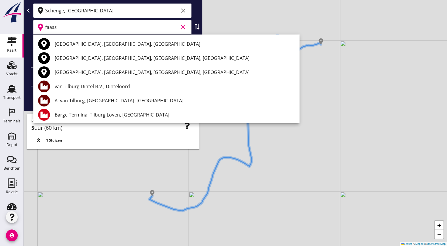
type input "faasse"
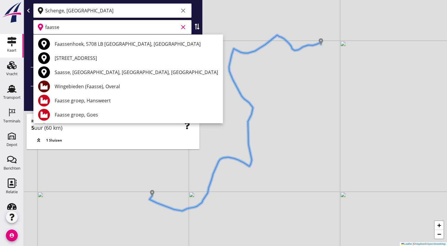
click at [182, 29] on icon "clear" at bounding box center [183, 27] width 7 height 7
type input "depot"
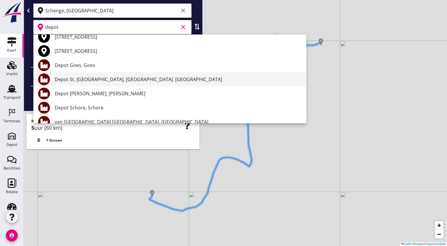
scroll to position [21, 0]
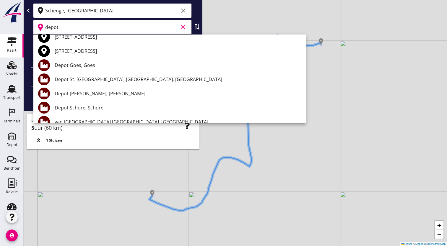
click at [184, 27] on icon "clear" at bounding box center [183, 27] width 7 height 7
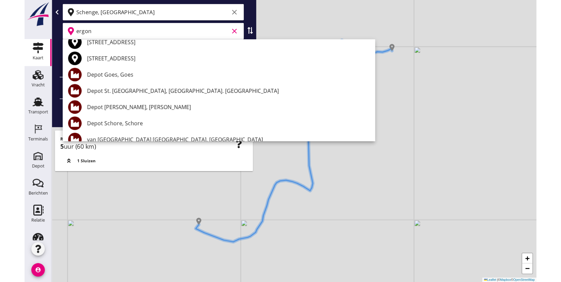
scroll to position [0, 0]
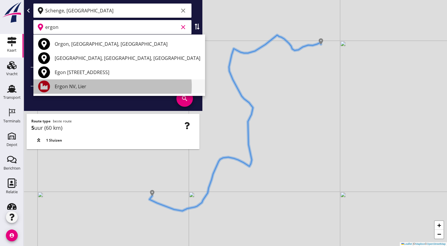
click at [74, 85] on div "Ergon NV, Lier" at bounding box center [128, 86] width 146 height 7
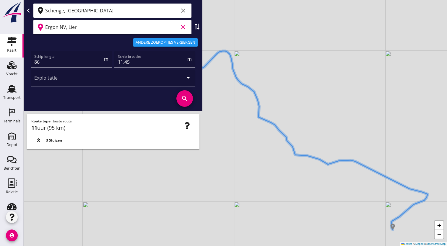
drag, startPoint x: 280, startPoint y: 181, endPoint x: 271, endPoint y: 69, distance: 112.6
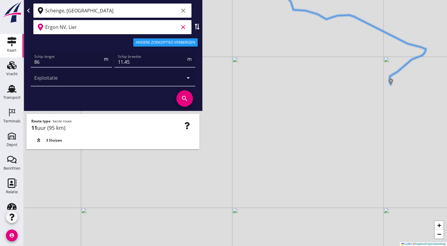
drag, startPoint x: 271, startPoint y: 69, endPoint x: 223, endPoint y: 10, distance: 76.1
click at [223, 10] on div "+ − Leaflet | © Mapbox © OpenStreetMap" at bounding box center [235, 123] width 423 height 246
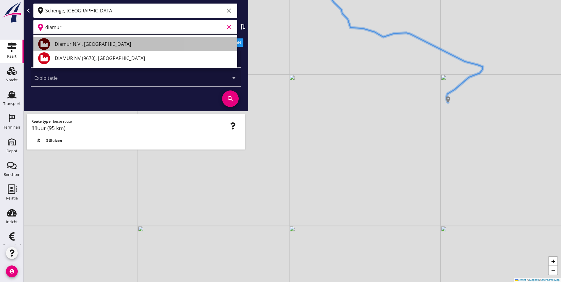
click at [89, 45] on div "Diamur N.V., [GEOGRAPHIC_DATA]" at bounding box center [144, 43] width 178 height 7
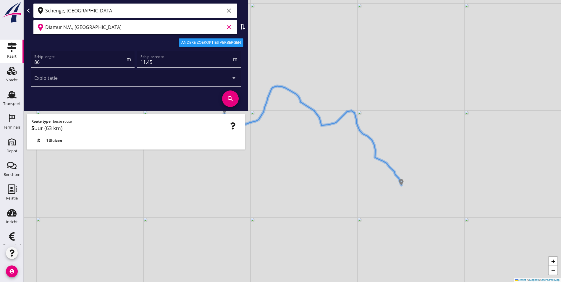
type input "Diamur N.V., [GEOGRAPHIC_DATA]"
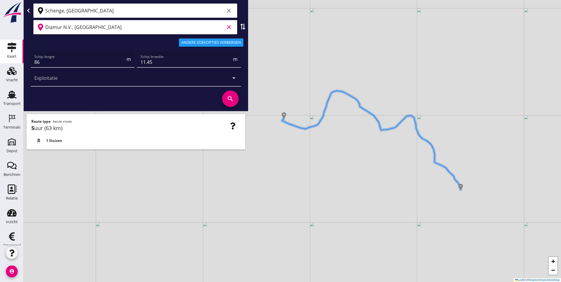
drag, startPoint x: 332, startPoint y: 143, endPoint x: 390, endPoint y: 147, distance: 58.6
click at [390, 147] on div "+ − Leaflet | © Mapbox © OpenStreetMap" at bounding box center [292, 141] width 537 height 282
click at [105, 31] on input "Diamur N.V., [GEOGRAPHIC_DATA]" at bounding box center [134, 26] width 179 height 9
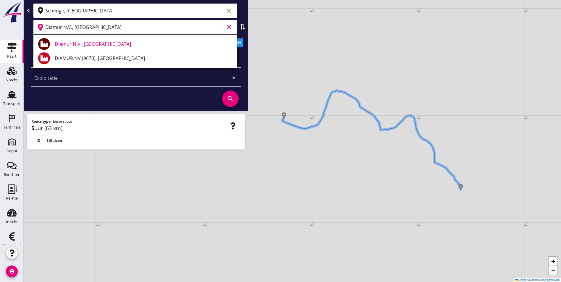
scroll to position [0, 0]
drag, startPoint x: 105, startPoint y: 28, endPoint x: 0, endPoint y: 41, distance: 106.3
click at [0, 41] on div "Kaart Kaart Vracht Vracht Transport Transport Terminals Terminals Depot Depot B…" at bounding box center [280, 141] width 561 height 282
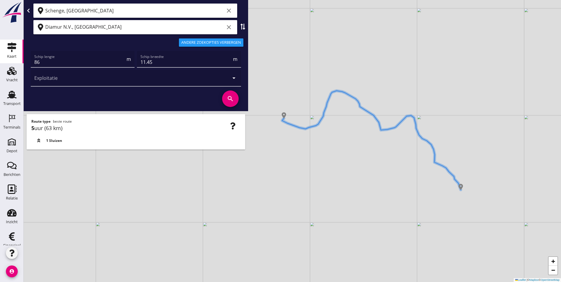
scroll to position [0, 0]
click at [232, 30] on icon "clear" at bounding box center [228, 27] width 7 height 7
click at [115, 26] on input "text" at bounding box center [131, 26] width 172 height 9
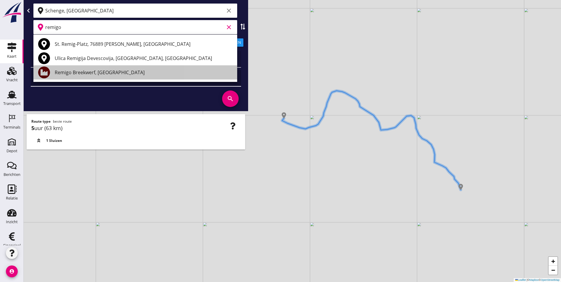
click at [95, 72] on div "Remigo Breekwerf, Beringen" at bounding box center [144, 72] width 178 height 7
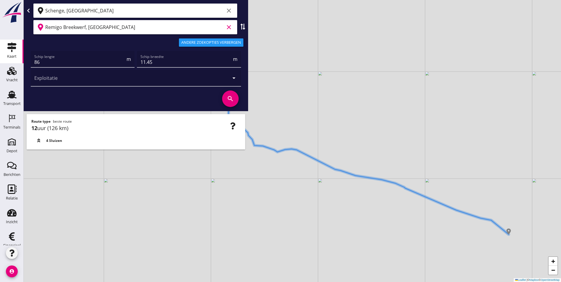
click at [233, 95] on icon "search" at bounding box center [230, 98] width 17 height 17
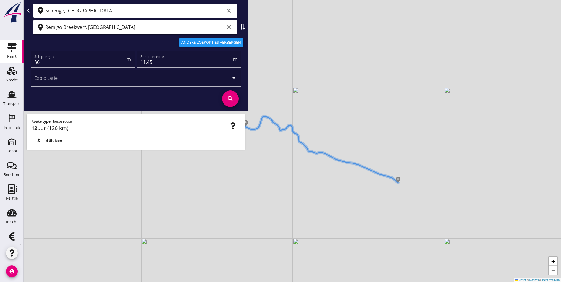
drag, startPoint x: 291, startPoint y: 159, endPoint x: 331, endPoint y: 175, distance: 43.1
click at [331, 175] on div "+ − Leaflet | © Mapbox © OpenStreetMap" at bounding box center [292, 141] width 537 height 282
click at [114, 24] on input "Remigo Breekwerf, Beringen" at bounding box center [134, 26] width 179 height 9
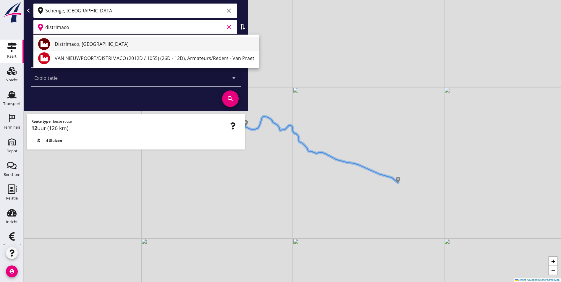
click at [91, 43] on div "Distrimaco, [GEOGRAPHIC_DATA]" at bounding box center [154, 43] width 199 height 7
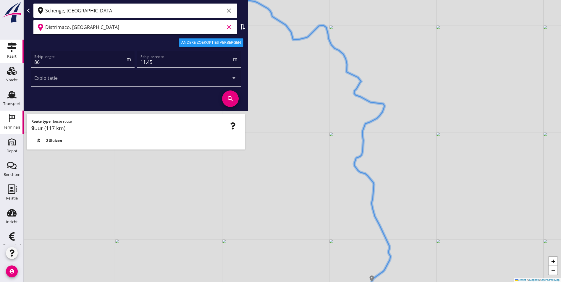
type input "Distrimaco, [GEOGRAPHIC_DATA]"
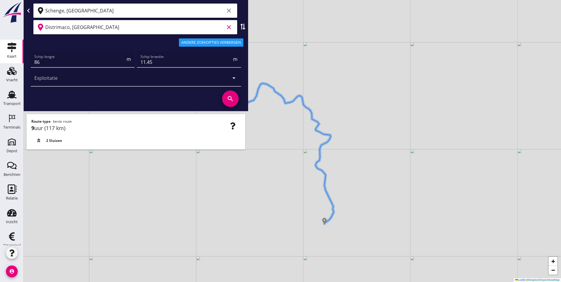
click at [12, 53] on div "Kaart" at bounding box center [11, 56] width 9 height 8
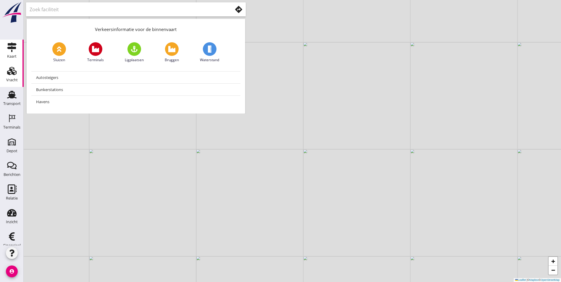
click at [14, 72] on use at bounding box center [11, 71] width 9 height 8
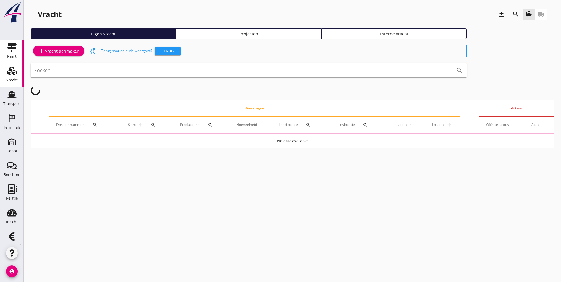
click at [11, 53] on div "Kaart" at bounding box center [11, 56] width 9 height 8
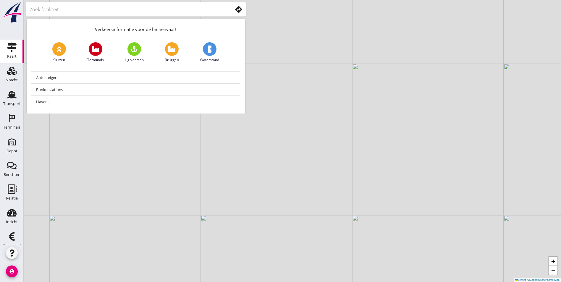
click at [79, 12] on input "text" at bounding box center [127, 9] width 194 height 9
type input "f"
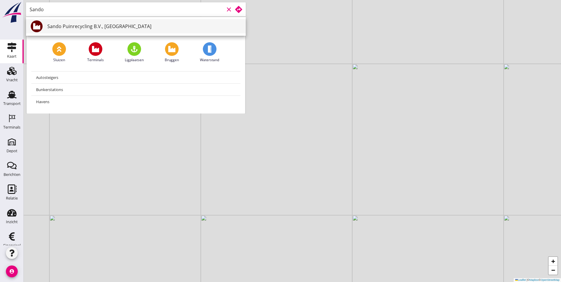
click at [83, 26] on div "Sando Puinrecycling B.V., [GEOGRAPHIC_DATA]" at bounding box center [144, 26] width 194 height 7
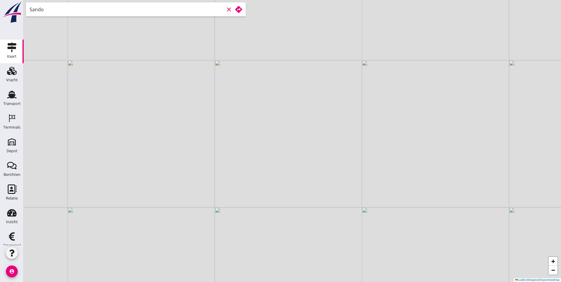
type input "Sando Puinrecycling B.V., [GEOGRAPHIC_DATA]"
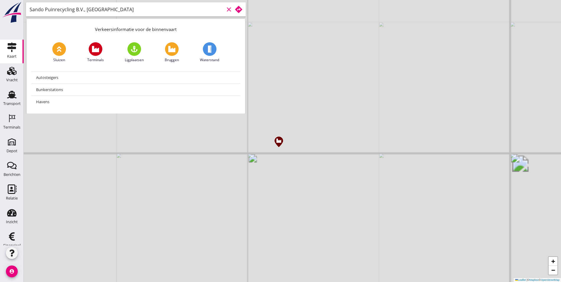
click at [239, 12] on use at bounding box center [238, 9] width 7 height 7
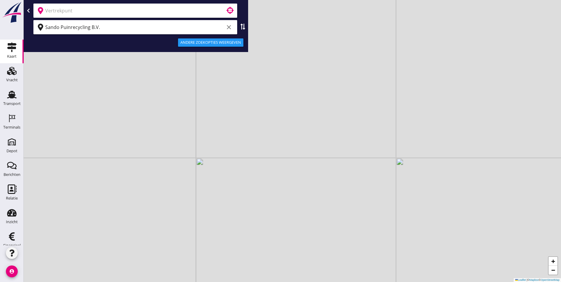
click at [62, 12] on input "text" at bounding box center [131, 10] width 172 height 9
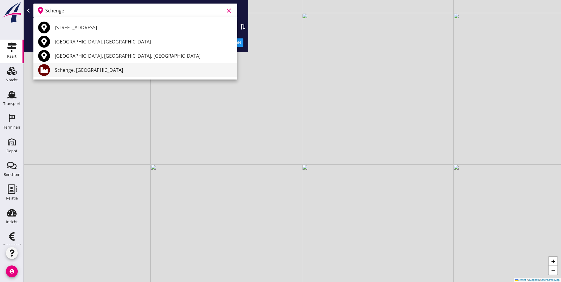
click at [81, 68] on div "Schenge, [GEOGRAPHIC_DATA]" at bounding box center [144, 69] width 178 height 7
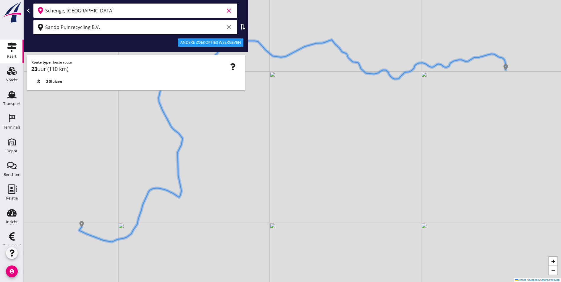
type input "Schenge, [GEOGRAPHIC_DATA]"
click at [214, 42] on div "Andere zoekopties weergeven" at bounding box center [210, 43] width 61 height 6
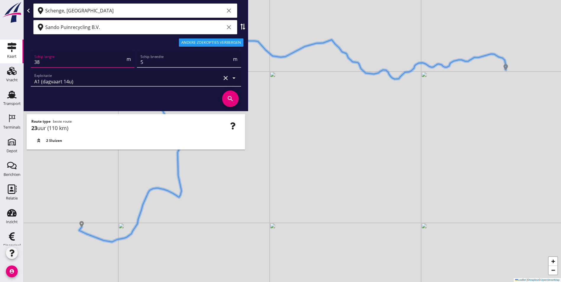
drag, startPoint x: 82, startPoint y: 62, endPoint x: -123, endPoint y: 62, distance: 205.7
click at [0, 62] on html "A1 (dagvaart 14u) A2 (semi-continuvaart 18u) A2+ (semi-continuvaart plus 18u) B…" at bounding box center [280, 141] width 561 height 282
drag, startPoint x: 55, startPoint y: 63, endPoint x: -30, endPoint y: 59, distance: 84.9
click at [0, 59] on html "A1 (dagvaart 14u) A2 (semi-continuvaart 18u) A2+ (semi-continuvaart plus 18u) B…" at bounding box center [280, 141] width 561 height 282
type input "86"
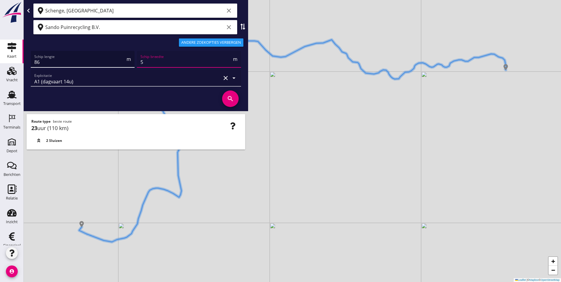
drag, startPoint x: 174, startPoint y: 60, endPoint x: 91, endPoint y: 64, distance: 83.1
click at [95, 64] on div "Schip lengte 86 m Schip breedte 5 m Exploitatie A1 (dagvaart 14u) clear arrow_d…" at bounding box center [136, 69] width 212 height 38
click at [160, 59] on input "5" at bounding box center [185, 61] width 91 height 9
type input "11.45"
click at [106, 82] on div "A1 (dagvaart 14u)" at bounding box center [127, 78] width 186 height 17
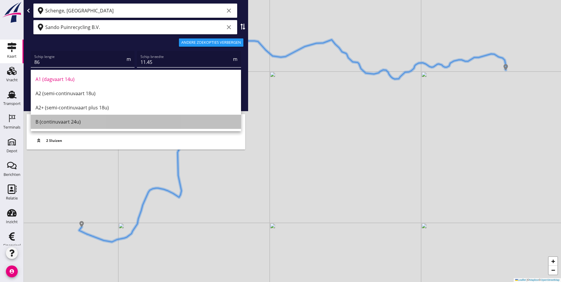
click at [108, 119] on div "B (continuvaart 24u)" at bounding box center [135, 121] width 201 height 7
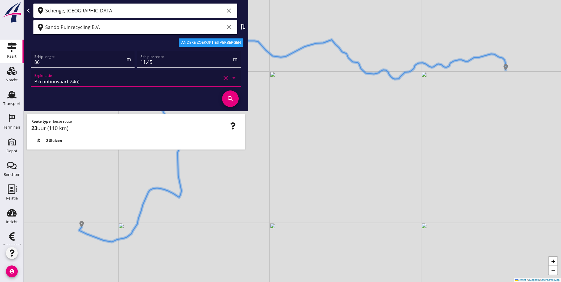
click at [230, 94] on icon "search" at bounding box center [230, 98] width 17 height 17
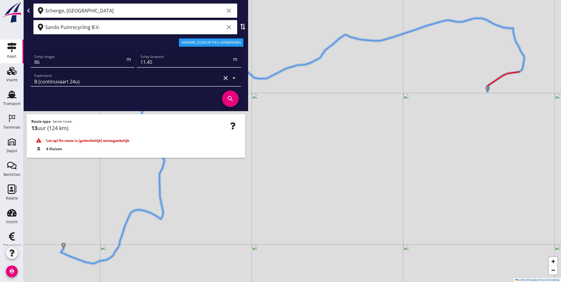
drag, startPoint x: 410, startPoint y: 107, endPoint x: 393, endPoint y: 111, distance: 17.2
click at [393, 111] on div "+ − Leaflet | © Mapbox © OpenStreetMap" at bounding box center [292, 141] width 537 height 282
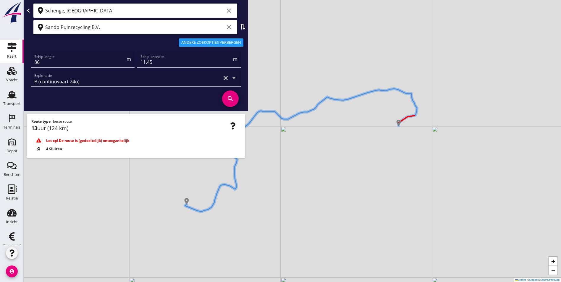
drag, startPoint x: 415, startPoint y: 124, endPoint x: 392, endPoint y: 147, distance: 33.6
click at [392, 148] on div "+ − Leaflet | © Mapbox © OpenStreetMap" at bounding box center [292, 141] width 537 height 282
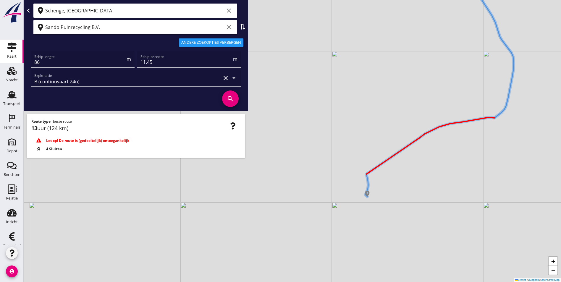
drag, startPoint x: 420, startPoint y: 136, endPoint x: 380, endPoint y: 156, distance: 44.1
click at [380, 156] on div "+ − Leaflet | © Mapbox © OpenStreetMap" at bounding box center [292, 141] width 537 height 282
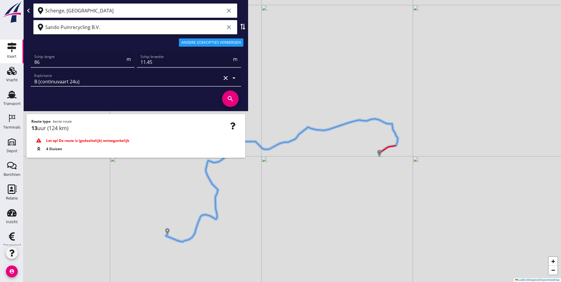
drag, startPoint x: 306, startPoint y: 156, endPoint x: 326, endPoint y: 153, distance: 20.6
click at [326, 153] on div "+ − Leaflet | © Mapbox © OpenStreetMap" at bounding box center [292, 141] width 537 height 282
click at [84, 65] on input "86" at bounding box center [79, 61] width 91 height 9
drag, startPoint x: 54, startPoint y: 64, endPoint x: -5, endPoint y: 68, distance: 59.5
click at [0, 68] on html "Geef feedback over deze route A1 (dagvaart 14u) A2 (semi-continuvaart 18u) A2+ …" at bounding box center [280, 141] width 561 height 282
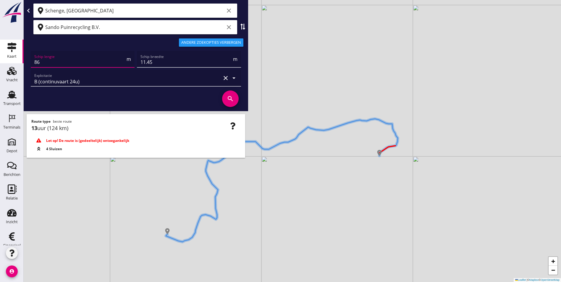
click at [93, 61] on input "86" at bounding box center [79, 61] width 91 height 9
drag, startPoint x: 51, startPoint y: 59, endPoint x: 0, endPoint y: 59, distance: 51.1
click at [0, 59] on html "Geef feedback over deze route A1 (dagvaart 14u) A2 (semi-continuvaart 18u) A2+ …" at bounding box center [280, 141] width 561 height 282
click at [53, 60] on input "86" at bounding box center [79, 61] width 91 height 9
click at [46, 63] on input "86" at bounding box center [79, 61] width 91 height 9
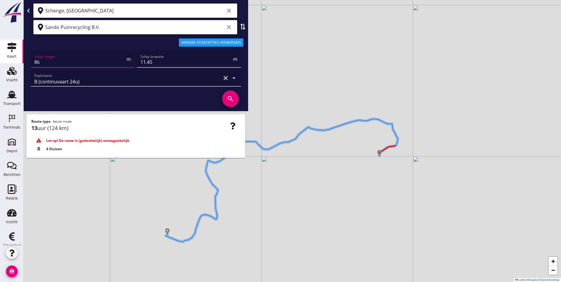
scroll to position [0, 0]
drag, startPoint x: 50, startPoint y: 64, endPoint x: 20, endPoint y: 67, distance: 30.1
click at [20, 67] on div "Kaart Kaart Vracht Vracht Transport Transport Terminals Terminals Depot Depot B…" at bounding box center [280, 141] width 561 height 282
type input "67"
click at [169, 66] on div "Schip breedte 11.45 m" at bounding box center [189, 59] width 106 height 19
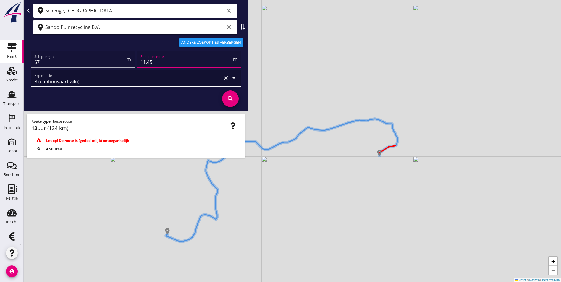
drag, startPoint x: 169, startPoint y: 64, endPoint x: 119, endPoint y: 73, distance: 51.1
click at [119, 73] on div "Schip lengte 67 m Schip breedte 11.45 m Exploitatie B (continuvaart 24u) clear …" at bounding box center [136, 69] width 212 height 38
type input "7"
type input "7.11"
click at [230, 100] on icon "search" at bounding box center [230, 98] width 17 height 17
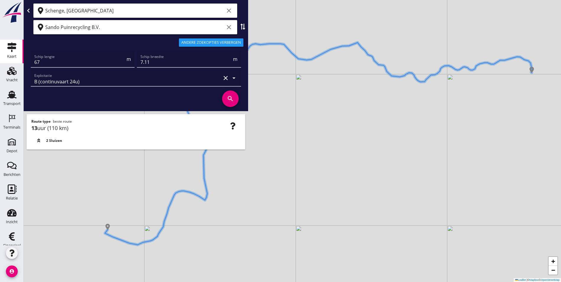
click at [115, 32] on div "Sando Puinrecycling B.V. clear" at bounding box center [135, 27] width 204 height 14
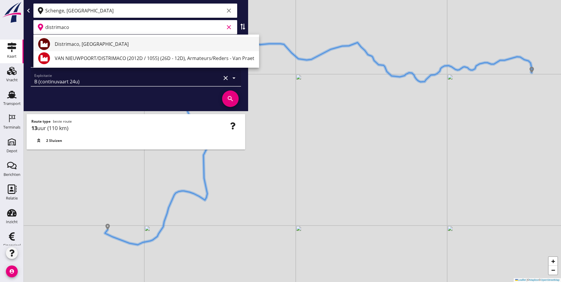
click at [90, 43] on div "Distrimaco, [GEOGRAPHIC_DATA]" at bounding box center [154, 43] width 199 height 7
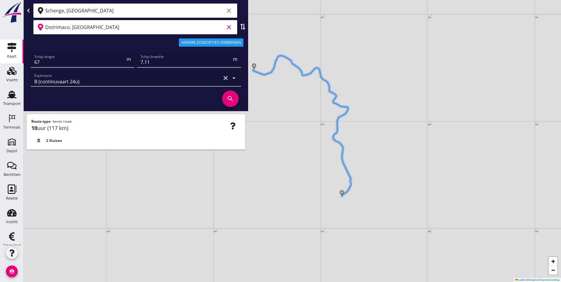
scroll to position [0, 0]
drag, startPoint x: 118, startPoint y: 29, endPoint x: -16, endPoint y: 33, distance: 134.2
click at [0, 33] on html "Geef feedback over deze route A1 (dagvaart 14u) A2 (semi-continuvaart 18u) A2+ …" at bounding box center [280, 141] width 561 height 282
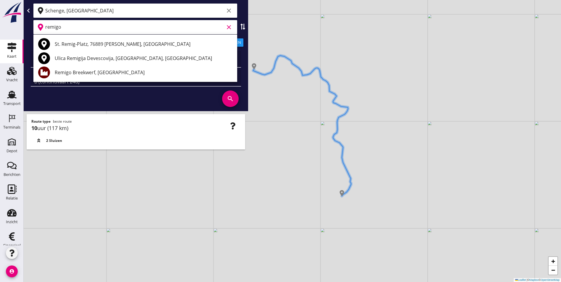
click at [79, 67] on div "Remigo Breekwerf, Beringen" at bounding box center [144, 72] width 178 height 14
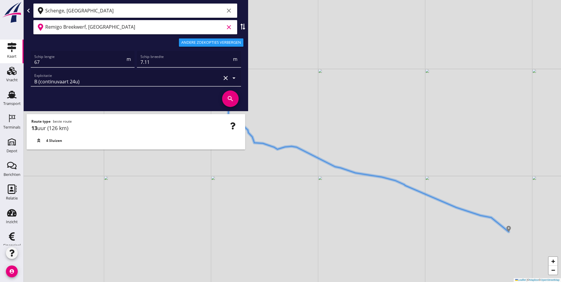
drag, startPoint x: 121, startPoint y: 29, endPoint x: -121, endPoint y: 35, distance: 241.8
click at [0, 35] on html "Geef feedback over deze route A1 (dagvaart 14u) A2 (semi-continuvaart 18u) A2+ …" at bounding box center [280, 141] width 561 height 282
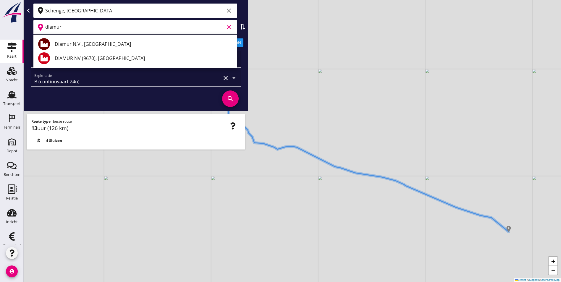
click at [87, 43] on div "Diamur N.V., [GEOGRAPHIC_DATA]" at bounding box center [144, 43] width 178 height 7
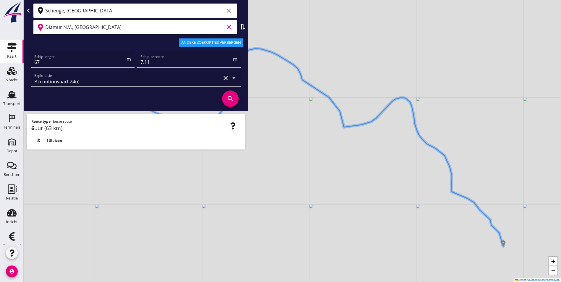
drag, startPoint x: -104, startPoint y: 13, endPoint x: -170, endPoint y: 3, distance: 67.0
click at [0, 3] on html "Geef feedback over deze route A1 (dagvaart 14u) A2 (semi-continuvaart 18u) A2+ …" at bounding box center [280, 141] width 561 height 282
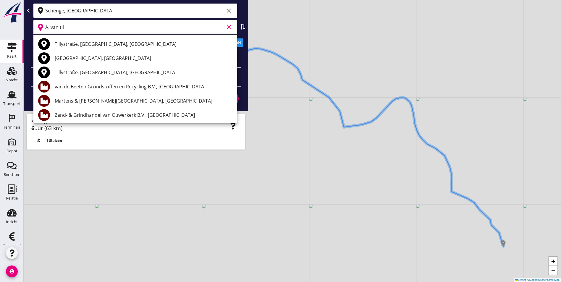
scroll to position [0, 0]
drag, startPoint x: 54, startPoint y: 27, endPoint x: -83, endPoint y: 34, distance: 137.3
click at [0, 34] on html "Geef feedback over deze route A1 (dagvaart 14u) A2 (semi-continuvaart 18u) A2+ …" at bounding box center [280, 141] width 561 height 282
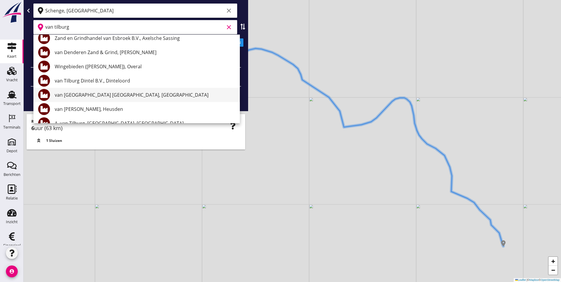
scroll to position [118, 0]
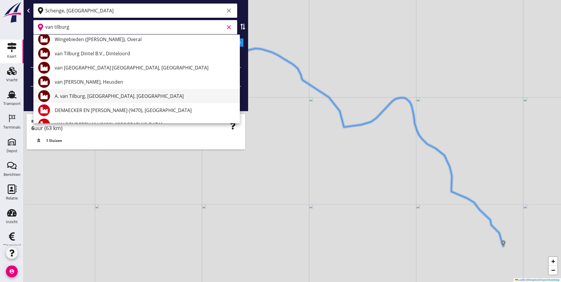
click at [100, 94] on div "A. van Tilburg, [GEOGRAPHIC_DATA]. [GEOGRAPHIC_DATA]" at bounding box center [145, 95] width 180 height 7
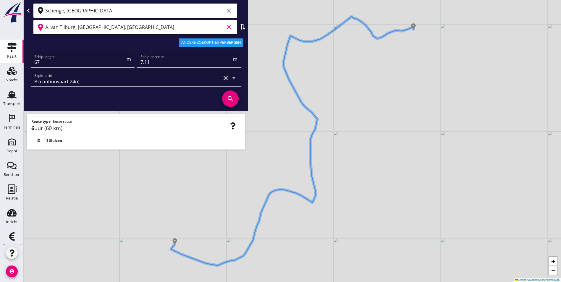
scroll to position [0, 0]
drag, startPoint x: 112, startPoint y: 30, endPoint x: -22, endPoint y: 42, distance: 134.4
click at [0, 42] on html "Geef feedback over deze route A1 (dagvaart 14u) A2 (semi-continuvaart 18u) A2+ …" at bounding box center [280, 141] width 561 height 282
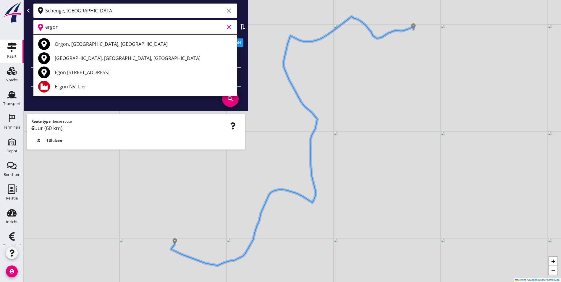
scroll to position [0, 0]
click at [90, 87] on div "Ergon NV, Lier" at bounding box center [144, 86] width 178 height 7
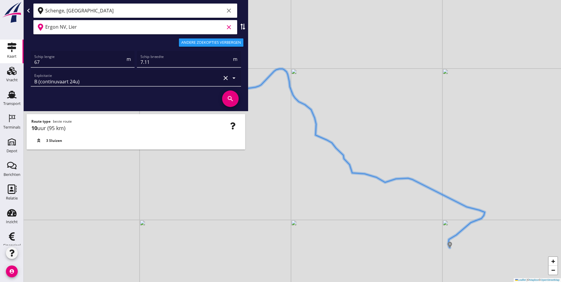
type input "Ergon NV, Lier"
click at [232, 100] on icon "search" at bounding box center [230, 98] width 17 height 17
drag, startPoint x: 64, startPoint y: 62, endPoint x: 7, endPoint y: 72, distance: 58.2
click at [7, 72] on div "Kaart Kaart Vracht Vracht Transport Transport Terminals Terminals Depot Depot B…" at bounding box center [280, 141] width 561 height 282
type input "86"
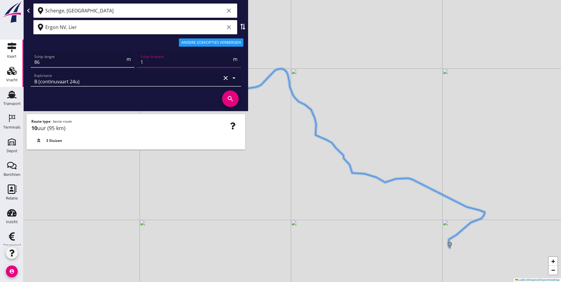
type input "11"
type input "11.45"
click at [232, 97] on icon "search" at bounding box center [230, 98] width 17 height 17
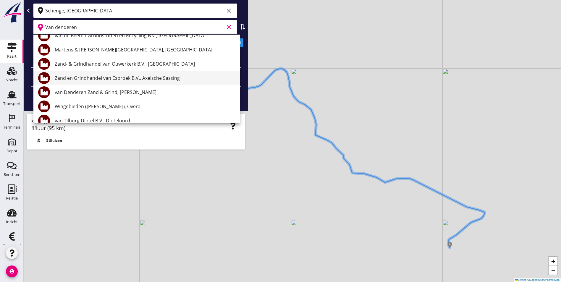
scroll to position [59, 0]
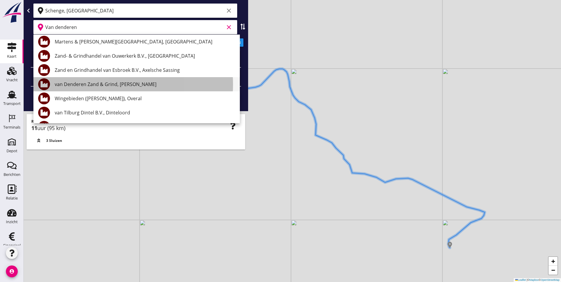
click at [96, 88] on div "van Denderen Zand & Grind, Sluiskil" at bounding box center [145, 84] width 180 height 14
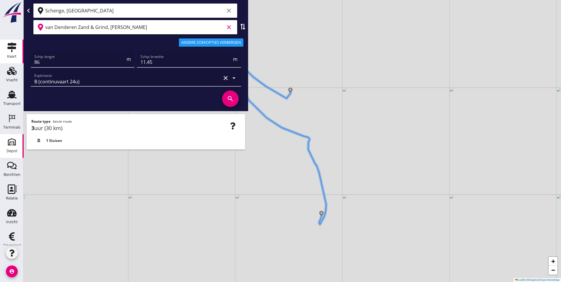
type input "van Denderen Zand & Grind, Sluiskil"
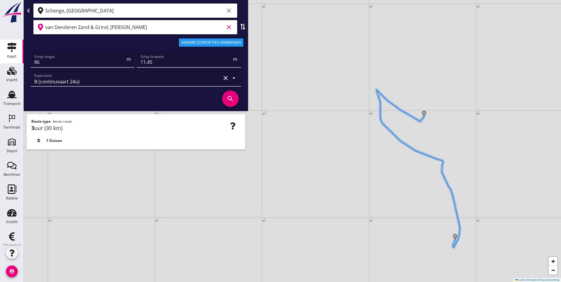
drag, startPoint x: 127, startPoint y: 203, endPoint x: 258, endPoint y: 225, distance: 132.2
click at [258, 225] on div "+ − Leaflet | © Mapbox © OpenStreetMap" at bounding box center [292, 141] width 537 height 282
click at [54, 63] on input "86" at bounding box center [79, 61] width 91 height 9
drag, startPoint x: 53, startPoint y: 64, endPoint x: -50, endPoint y: 68, distance: 102.9
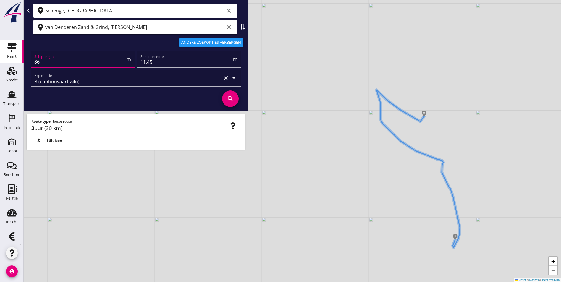
click at [0, 68] on html "Geef feedback over deze route A1 (dagvaart 14u) A2 (semi-continuvaart 18u) A2+ …" at bounding box center [280, 141] width 561 height 282
type input "67"
type input "73"
type input "7"
type input "7.11"
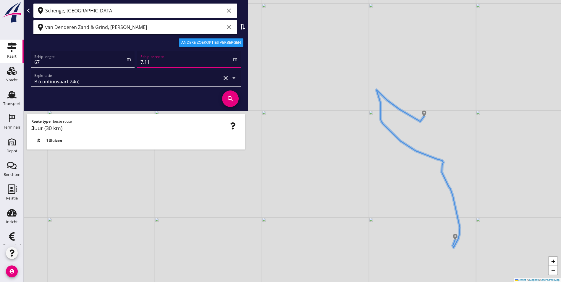
click at [228, 101] on icon "search" at bounding box center [230, 98] width 17 height 17
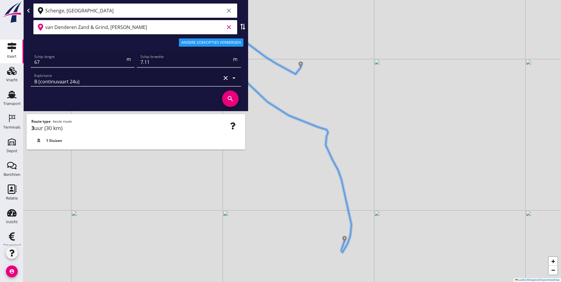
click at [148, 27] on input "van Denderen Zand & Grind, Sluiskil" at bounding box center [134, 26] width 179 height 9
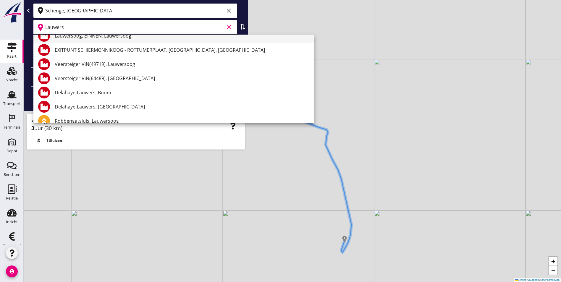
scroll to position [59, 0]
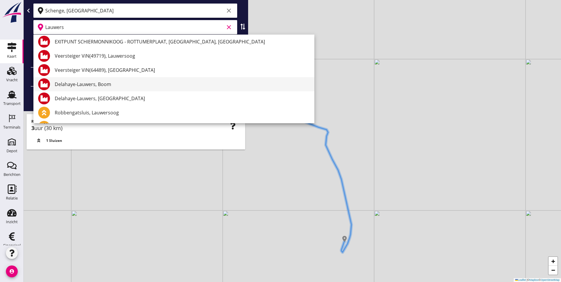
click at [89, 85] on div "Delahaye-Lauwers, Boom" at bounding box center [182, 84] width 255 height 7
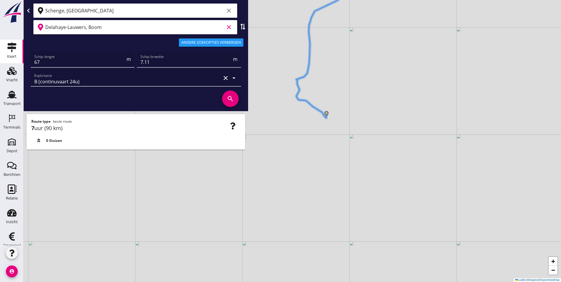
drag, startPoint x: 107, startPoint y: 29, endPoint x: 111, endPoint y: 28, distance: 3.5
click at [111, 28] on input "Delahaye-Lauwers, Boom" at bounding box center [134, 26] width 179 height 9
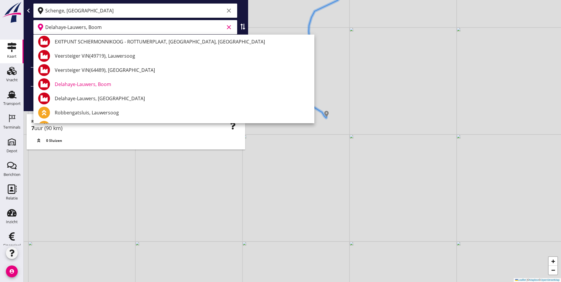
type input "Delahaye-Lauwers, Boom"
click at [94, 86] on div "Delahaye-Lauwers, Boom" at bounding box center [182, 84] width 255 height 7
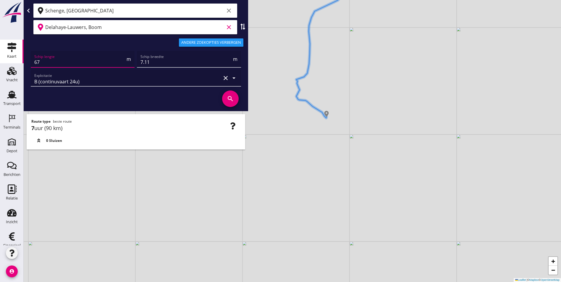
drag, startPoint x: 59, startPoint y: 64, endPoint x: -43, endPoint y: 69, distance: 101.8
click at [0, 69] on html "Geef feedback over deze route A1 (dagvaart 14u) A2 (semi-continuvaart 18u) A2+ …" at bounding box center [280, 141] width 561 height 282
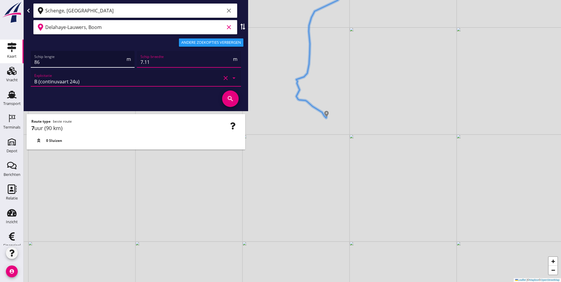
drag, startPoint x: 169, startPoint y: 60, endPoint x: 101, endPoint y: 64, distance: 67.8
click at [101, 64] on div "Schip lengte 86 m Schip breedte 7.11 m Exploitatie B (continuvaart 24u) clear a…" at bounding box center [136, 69] width 212 height 38
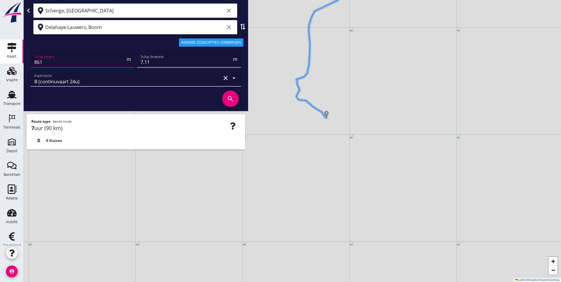
type input "8611"
type input "8611.4"
type input "86"
type input "11"
type input "11.45"
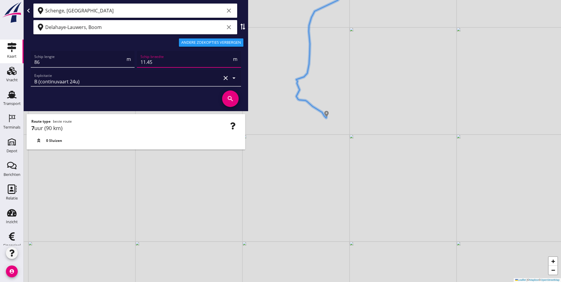
click at [228, 99] on icon "search" at bounding box center [230, 98] width 17 height 17
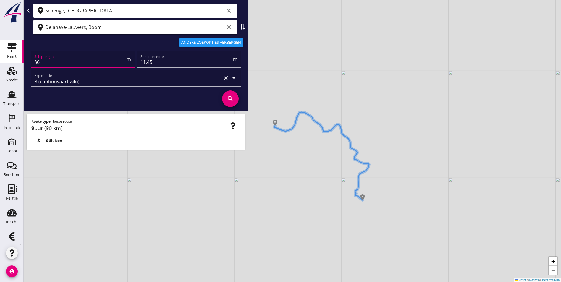
scroll to position [0, 0]
drag, startPoint x: 84, startPoint y: 64, endPoint x: 17, endPoint y: 66, distance: 66.5
click at [17, 66] on div "Kaart Kaart Vracht Vracht Transport Transport Terminals Terminals Depot Depot B…" at bounding box center [280, 141] width 561 height 282
type input "67"
type input "7"
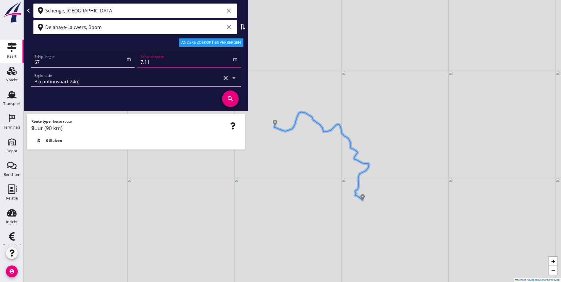
type input "7.11"
click at [231, 98] on icon "search" at bounding box center [230, 98] width 17 height 17
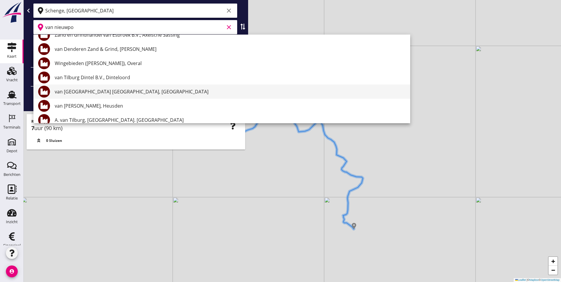
scroll to position [89, 0]
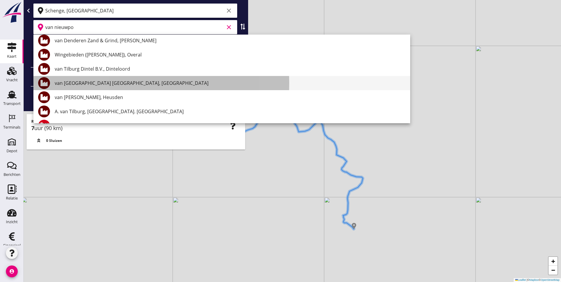
click at [94, 85] on div "van [GEOGRAPHIC_DATA] [GEOGRAPHIC_DATA], [GEOGRAPHIC_DATA]" at bounding box center [230, 82] width 350 height 7
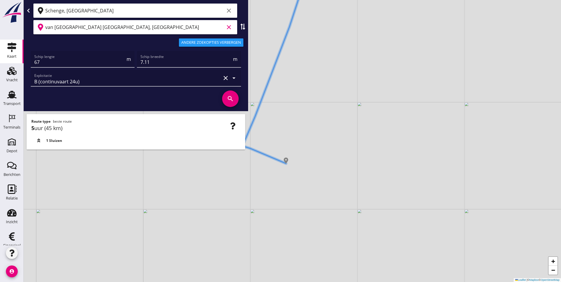
type input "van [GEOGRAPHIC_DATA] [GEOGRAPHIC_DATA], [GEOGRAPHIC_DATA]"
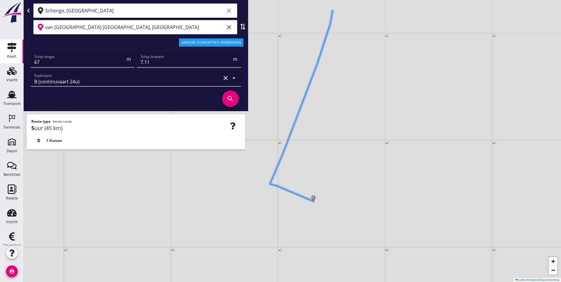
drag, startPoint x: 278, startPoint y: 178, endPoint x: 306, endPoint y: 216, distance: 46.8
click at [306, 216] on div "+ − Leaflet | © Mapbox © OpenStreetMap" at bounding box center [292, 141] width 537 height 282
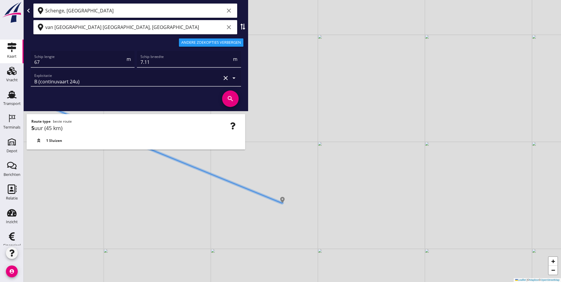
drag, startPoint x: 298, startPoint y: 242, endPoint x: 298, endPoint y: 222, distance: 20.4
click at [298, 222] on div "+ − Leaflet | © Mapbox © OpenStreetMap" at bounding box center [292, 141] width 537 height 282
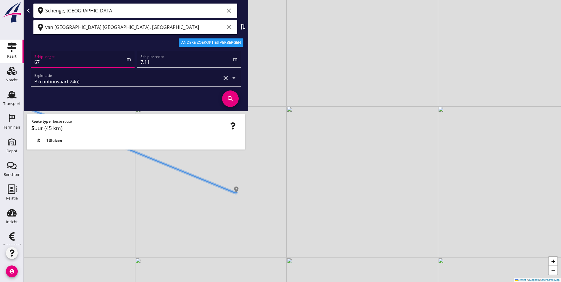
drag, startPoint x: 48, startPoint y: 60, endPoint x: 21, endPoint y: 62, distance: 26.7
click at [21, 62] on div "Kaart Kaart Vracht Vracht Transport Transport Terminals Terminals Depot Depot B…" at bounding box center [280, 141] width 561 height 282
type input "86"
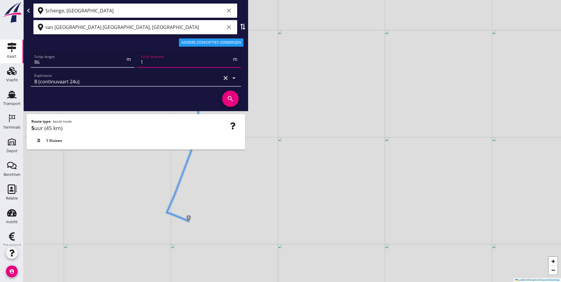
type input "11"
type input "11.45"
click at [233, 97] on icon "search" at bounding box center [230, 98] width 17 height 17
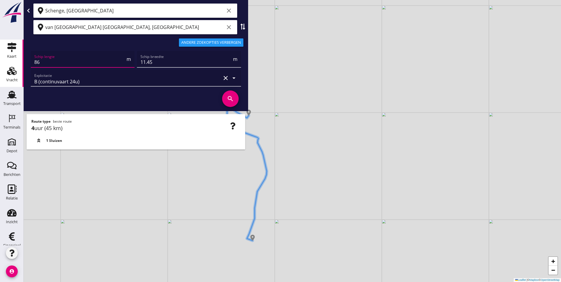
drag, startPoint x: 70, startPoint y: 64, endPoint x: 11, endPoint y: 67, distance: 58.6
click at [12, 66] on div "Kaart Kaart Vracht Vracht Transport Transport Terminals Terminals Depot Depot B…" at bounding box center [280, 141] width 561 height 282
type input "67"
type input "7"
type input "7.11"
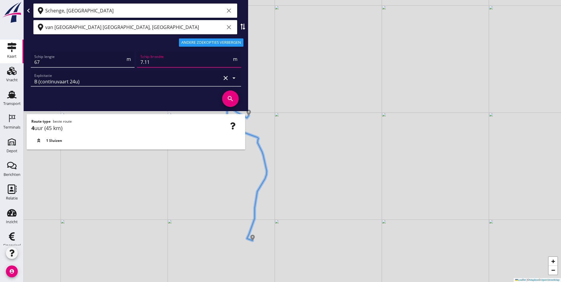
click at [235, 99] on icon "search" at bounding box center [230, 98] width 17 height 17
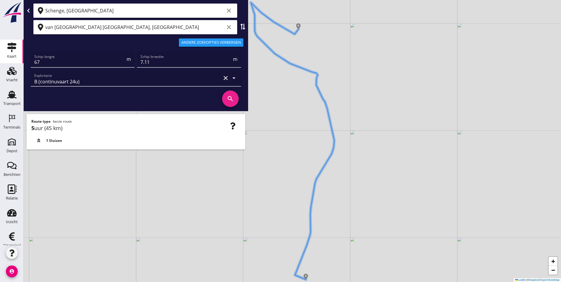
click at [227, 28] on icon "clear" at bounding box center [228, 27] width 7 height 7
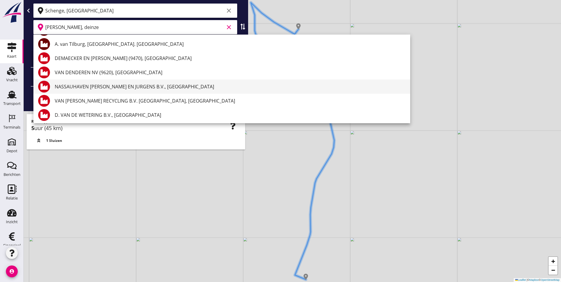
scroll to position [207, 0]
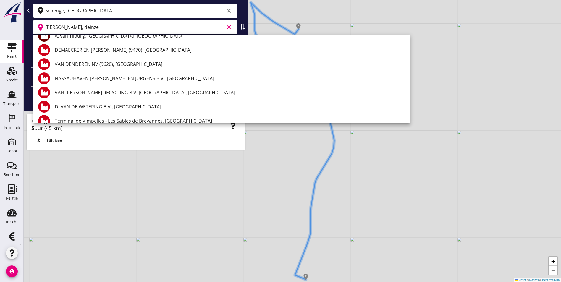
drag, startPoint x: 122, startPoint y: 25, endPoint x: 82, endPoint y: 27, distance: 40.8
click at [82, 27] on input "Van ouwerkerk, deinze" at bounding box center [134, 26] width 179 height 9
type input "Van ouwerkerk, lier"
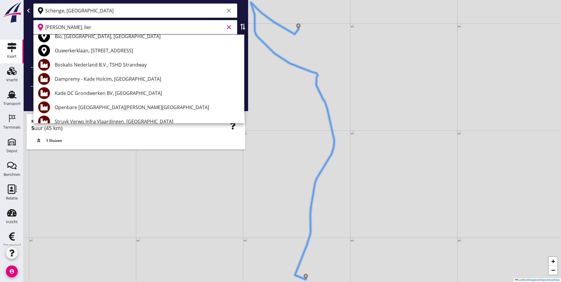
scroll to position [0, 0]
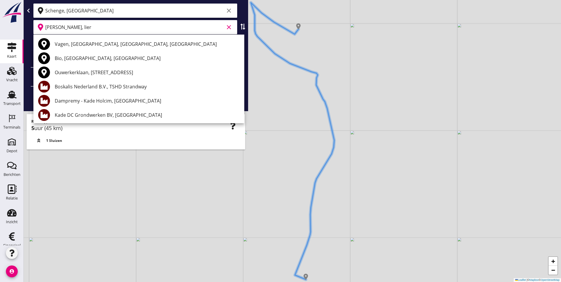
click at [228, 26] on icon "clear" at bounding box center [228, 27] width 7 height 7
click at [7, 75] on icon "Vracht" at bounding box center [11, 70] width 9 height 9
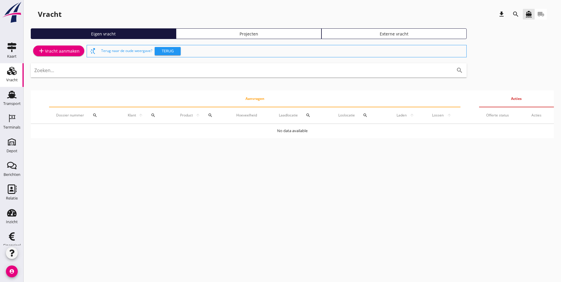
click at [178, 34] on div "Projecten" at bounding box center [248, 34] width 140 height 6
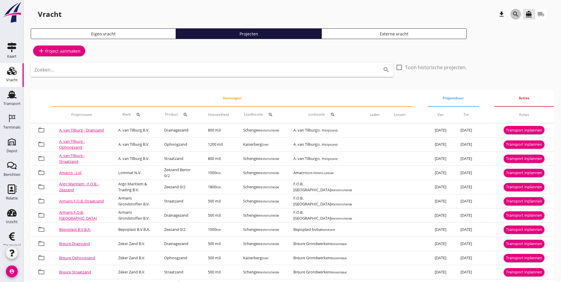
click at [517, 16] on icon "search" at bounding box center [515, 14] width 7 height 7
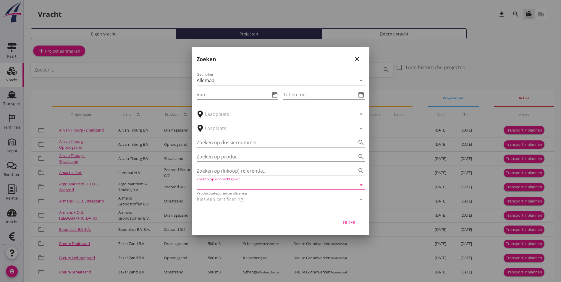
click at [258, 185] on input "Zoeken op opdrachtgever..." at bounding box center [272, 184] width 151 height 9
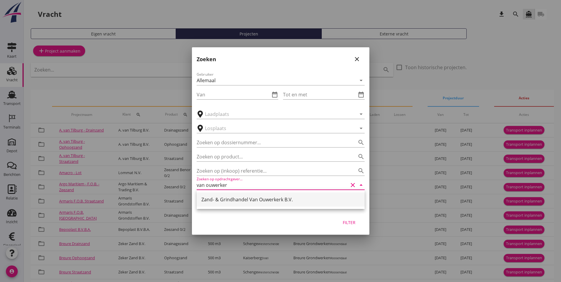
click at [272, 203] on div "Zand- & Grindhandel Van Ouwerkerk B.V." at bounding box center [280, 199] width 158 height 14
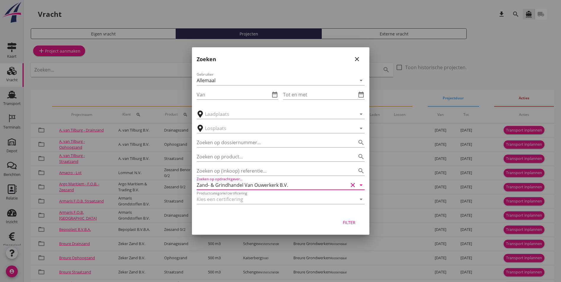
type input "Zand- & Grindhandel Van Ouwerkerk B.V."
click at [343, 223] on div "Filter" at bounding box center [349, 222] width 17 height 6
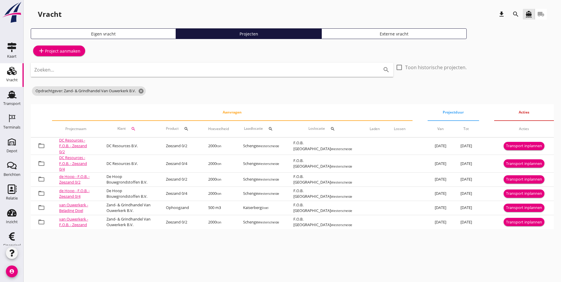
drag, startPoint x: 303, startPoint y: 272, endPoint x: 249, endPoint y: 266, distance: 54.1
click at [249, 266] on div "cancel You are impersonating another user. Vracht download search directions_bo…" at bounding box center [292, 141] width 537 height 282
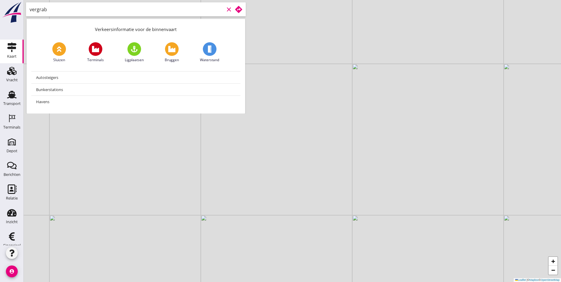
type input "vergrabo"
click at [240, 11] on use at bounding box center [238, 9] width 7 height 7
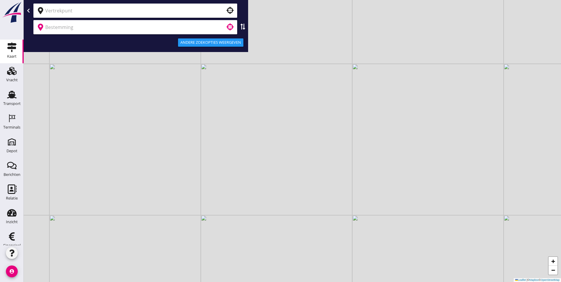
click at [97, 24] on input "text" at bounding box center [131, 26] width 172 height 9
type input "vergrabo"
click at [97, 24] on input "text" at bounding box center [131, 26] width 172 height 9
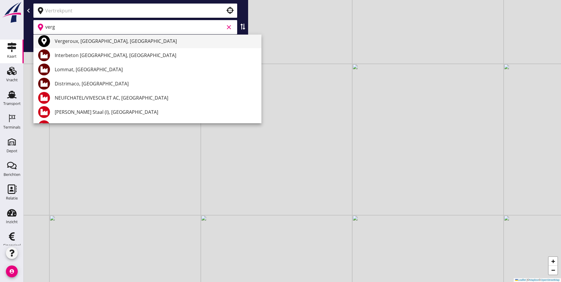
scroll to position [59, 0]
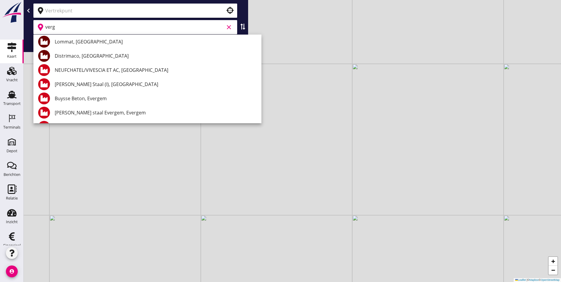
type input "verg"
click at [69, 14] on input "text" at bounding box center [131, 10] width 172 height 9
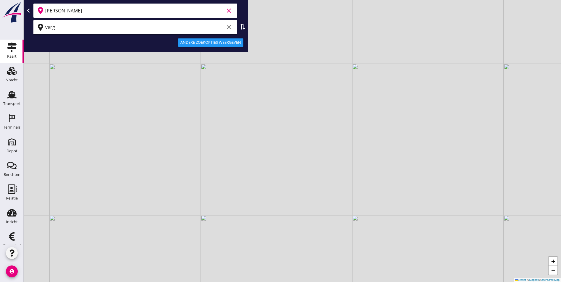
click at [229, 27] on icon "clear" at bounding box center [228, 27] width 7 height 7
type input "[PERSON_NAME]"
click at [112, 13] on input "Van ouwerkerk" at bounding box center [134, 10] width 179 height 9
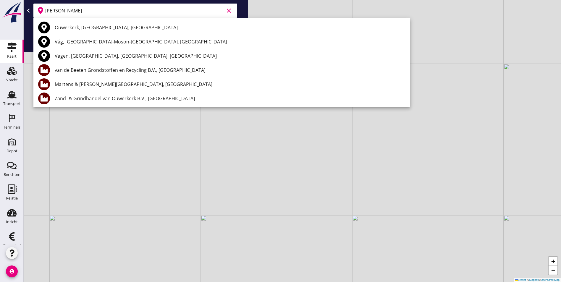
click at [231, 10] on icon "clear" at bounding box center [228, 10] width 7 height 7
click at [72, 14] on input "text" at bounding box center [131, 10] width 172 height 9
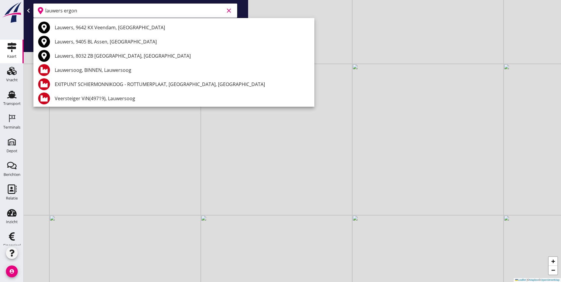
drag, startPoint x: 90, startPoint y: 10, endPoint x: 7, endPoint y: 8, distance: 83.1
click at [7, 8] on div "Kaart Kaart Vracht Vracht Transport Transport Terminals Terminals Depot Depot B…" at bounding box center [280, 141] width 561 height 282
type input "lauwers ergon"
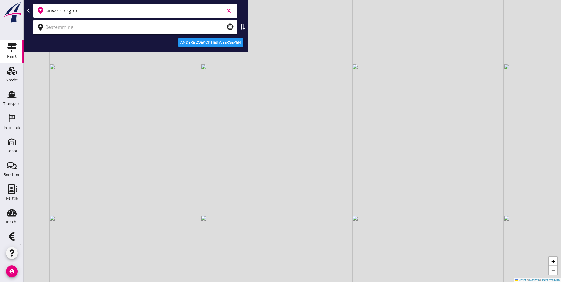
click at [84, 6] on input "lauwers ergon" at bounding box center [134, 10] width 179 height 9
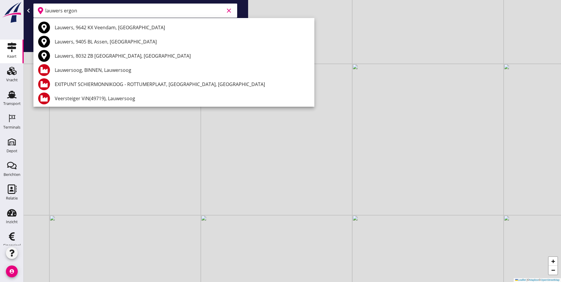
click at [84, 8] on input "lauwers ergon" at bounding box center [134, 10] width 179 height 9
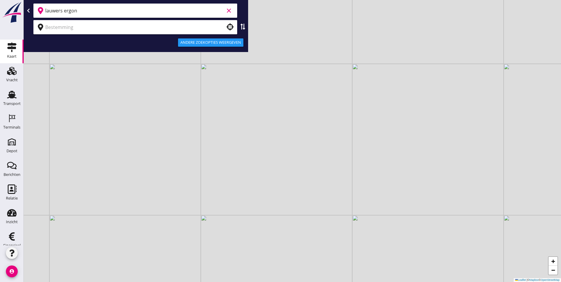
click at [227, 10] on icon "clear" at bounding box center [228, 10] width 7 height 7
click at [141, 25] on input "text" at bounding box center [131, 26] width 172 height 9
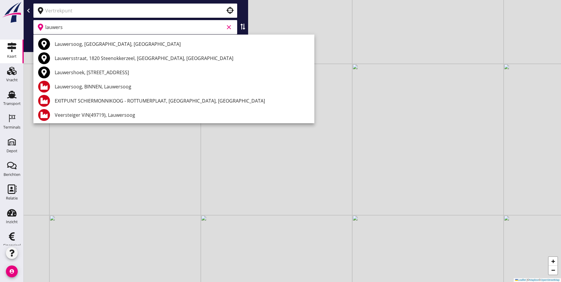
drag, startPoint x: 82, startPoint y: 30, endPoint x: -8, endPoint y: 34, distance: 90.2
click at [0, 34] on html "Lauwersoog, Groningen, Netherlands Lauwersstraat, 1820 Steenokkerzeel, Flemish …" at bounding box center [280, 141] width 561 height 282
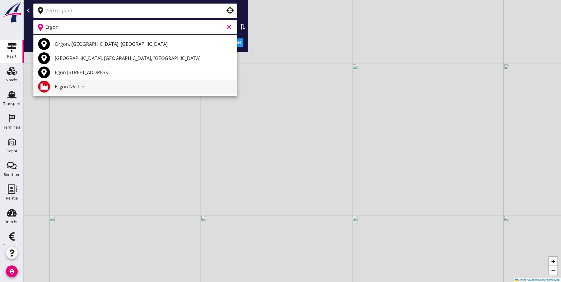
click at [89, 86] on div "Ergon NV, Lier" at bounding box center [144, 86] width 178 height 7
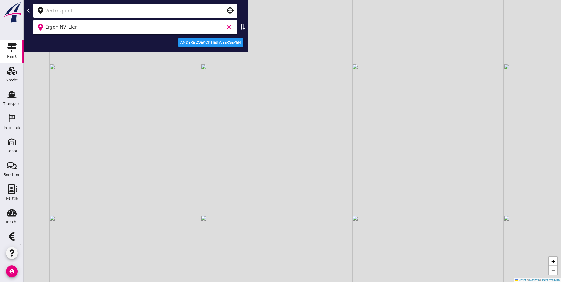
type input "Ergon NV, Lier"
click at [81, 12] on input "text" at bounding box center [131, 10] width 172 height 9
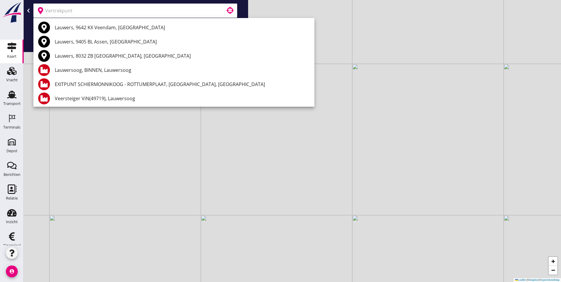
click at [79, 15] on div at bounding box center [135, 11] width 204 height 14
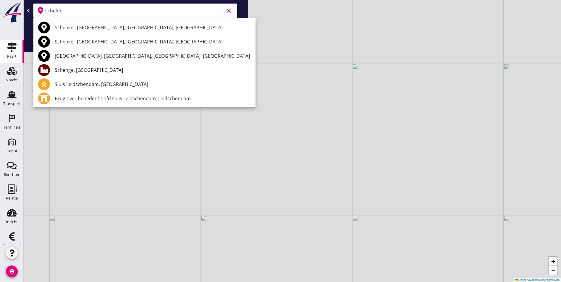
drag, startPoint x: 74, startPoint y: 10, endPoint x: 56, endPoint y: 13, distance: 18.5
click at [56, 13] on input "schelde" at bounding box center [134, 10] width 179 height 9
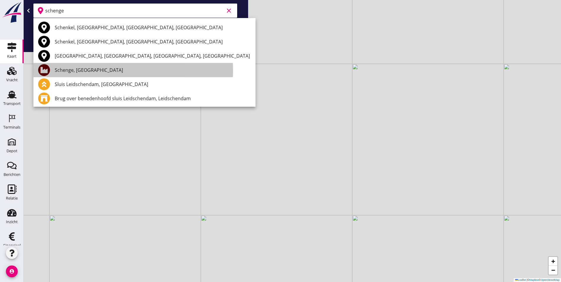
click at [85, 67] on div "Schenge, [GEOGRAPHIC_DATA]" at bounding box center [153, 69] width 196 height 7
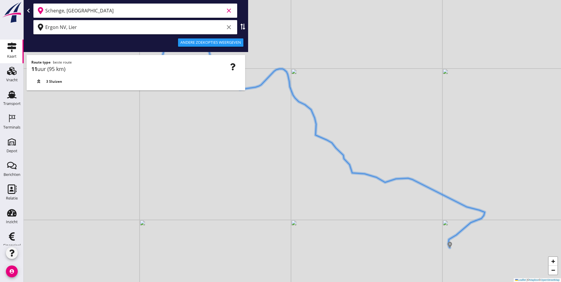
type input "Schenge, [GEOGRAPHIC_DATA]"
click at [222, 43] on div "Andere zoekopties weergeven" at bounding box center [210, 43] width 61 height 6
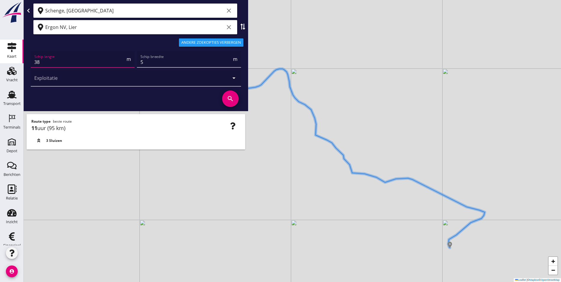
drag, startPoint x: 79, startPoint y: 64, endPoint x: -6, endPoint y: 63, distance: 84.8
click at [0, 63] on html "A1 (dagvaart 14u) A2 (semi-continuvaart 18u) A2+ (semi-continuvaart plus 18u) B…" at bounding box center [280, 141] width 561 height 282
type input "86"
type input "11"
type input "11.45"
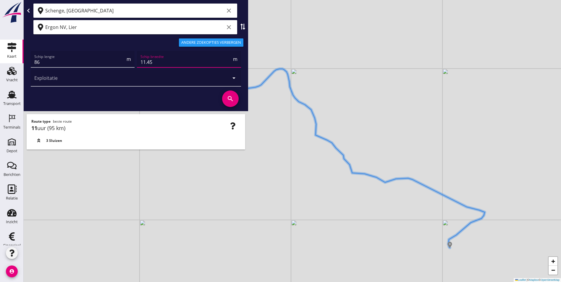
click at [228, 95] on icon "search" at bounding box center [230, 98] width 17 height 17
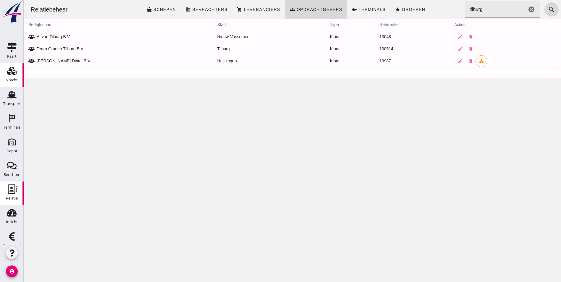
click at [9, 78] on div "Vracht" at bounding box center [12, 80] width 12 height 4
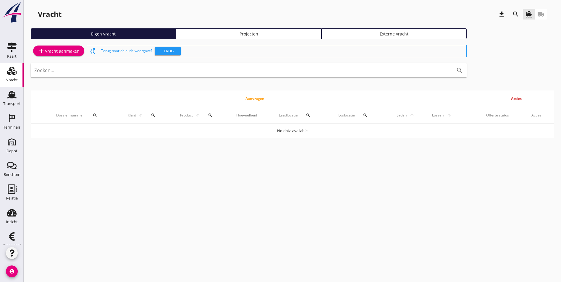
click at [7, 76] on div "Vracht" at bounding box center [12, 80] width 12 height 8
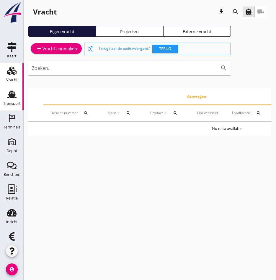
drag, startPoint x: 7, startPoint y: 101, endPoint x: 3, endPoint y: 101, distance: 4.1
click at [7, 101] on div "Transport" at bounding box center [11, 103] width 17 height 4
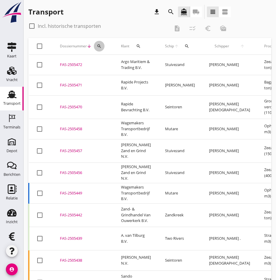
click at [98, 45] on icon "search" at bounding box center [99, 46] width 5 height 5
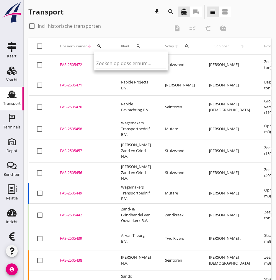
click at [111, 67] on input "Zoeken op dossiernummer..." at bounding box center [126, 63] width 61 height 9
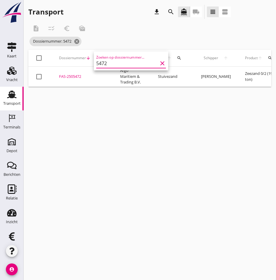
type input "5472"
click at [75, 77] on div "FAS-2505472" at bounding box center [82, 77] width 47 height 6
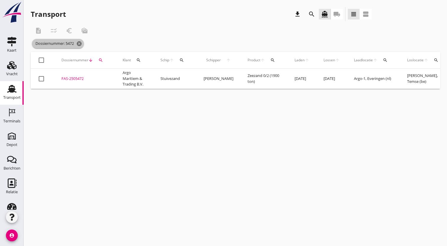
click at [82, 45] on icon "cancel" at bounding box center [79, 44] width 6 height 6
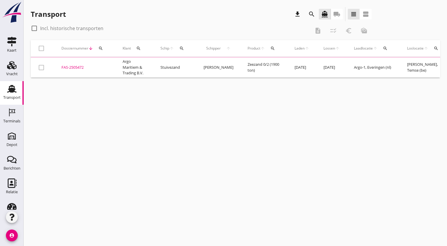
click at [101, 50] on icon "search" at bounding box center [100, 48] width 5 height 5
click at [114, 65] on input "Zoeken op dossiernummer..." at bounding box center [128, 65] width 61 height 9
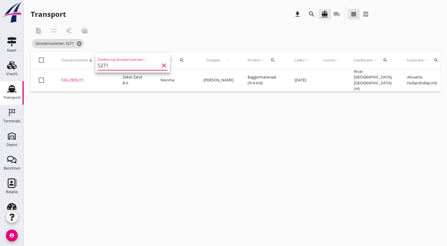
type input "5271"
drag, startPoint x: 83, startPoint y: 78, endPoint x: 87, endPoint y: 114, distance: 36.0
click at [87, 114] on div "cancel You are impersonating another user. Transport download search directions…" at bounding box center [235, 123] width 423 height 246
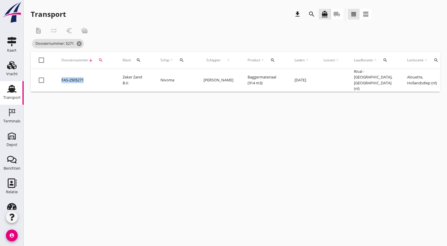
drag, startPoint x: 87, startPoint y: 114, endPoint x: 69, endPoint y: 79, distance: 39.5
click at [69, 79] on div "FAS-2505271" at bounding box center [84, 80] width 47 height 6
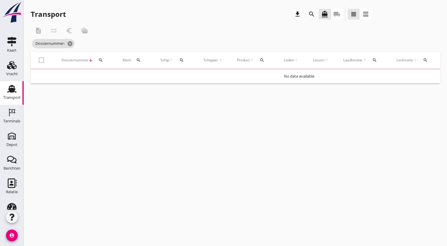
click at [102, 60] on icon "search" at bounding box center [100, 60] width 5 height 5
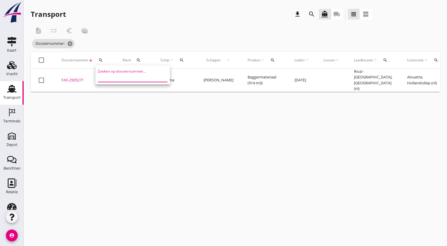
click at [129, 80] on input "Zoeken op dossiernummer..." at bounding box center [128, 77] width 61 height 9
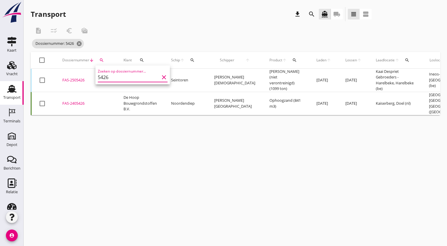
type input "5426"
click at [69, 81] on div "FAS-2505426" at bounding box center [85, 80] width 47 height 6
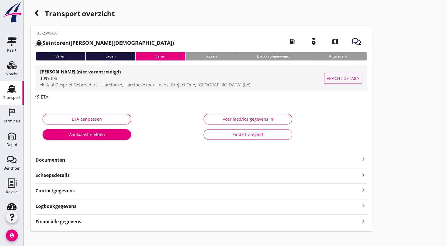
click at [157, 86] on span "Kaai Despriet Gebroeders - Harelbeke, Harelbeke (be) - Ineos- Project One, Antw…" at bounding box center [148, 85] width 205 height 6
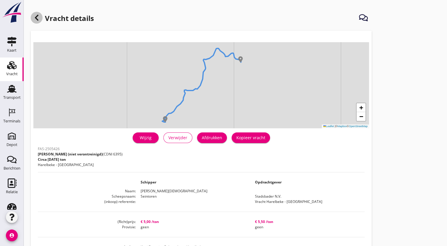
click at [39, 17] on icon at bounding box center [36, 17] width 7 height 7
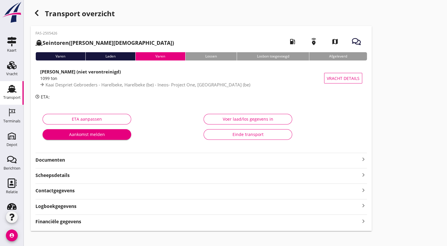
click at [35, 14] on icon "button" at bounding box center [36, 12] width 7 height 7
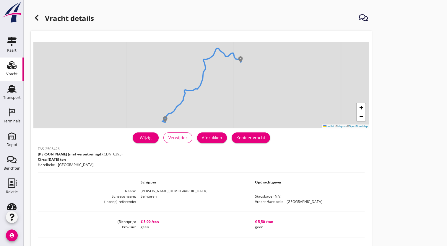
click at [38, 20] on use at bounding box center [37, 18] width 4 height 6
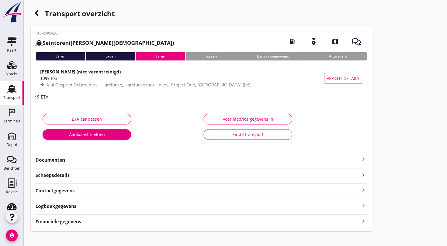
click at [36, 12] on use "button" at bounding box center [37, 13] width 4 height 6
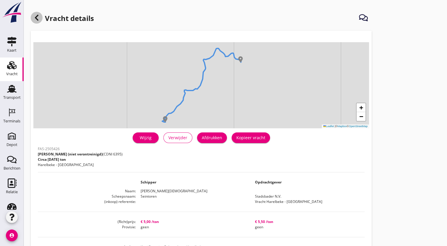
click at [40, 20] on icon at bounding box center [36, 17] width 7 height 7
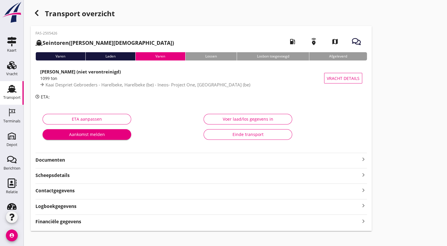
click at [43, 15] on div "Transport overzicht" at bounding box center [201, 14] width 341 height 14
click at [38, 16] on icon "button" at bounding box center [36, 12] width 7 height 7
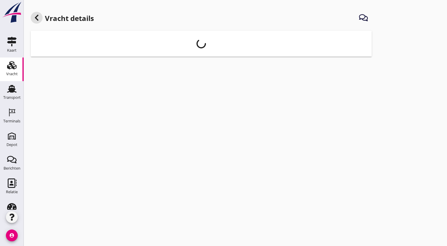
click at [38, 16] on icon at bounding box center [36, 17] width 7 height 7
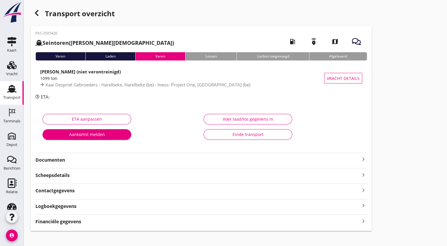
click at [7, 92] on icon "Transport" at bounding box center [11, 88] width 9 height 9
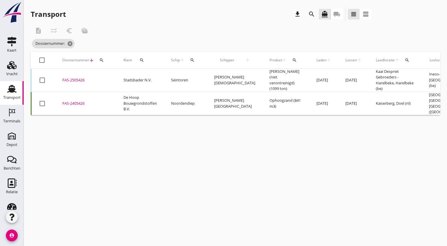
click at [105, 59] on div "search" at bounding box center [101, 60] width 11 height 5
click at [110, 77] on input "Zoeken op dossiernummer..." at bounding box center [128, 77] width 61 height 9
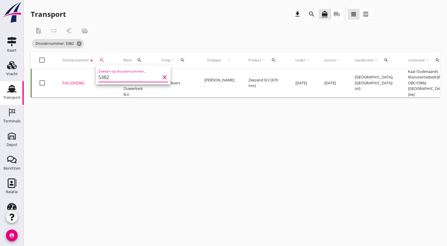
type input "5382"
click at [75, 82] on div "FAS-2505382" at bounding box center [85, 83] width 47 height 6
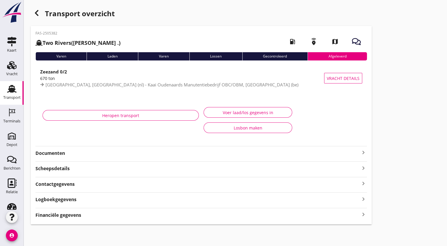
click at [113, 55] on div "Laden" at bounding box center [112, 56] width 51 height 8
click at [112, 57] on div "Laden" at bounding box center [112, 56] width 51 height 8
click at [113, 57] on div "Laden" at bounding box center [112, 56] width 51 height 8
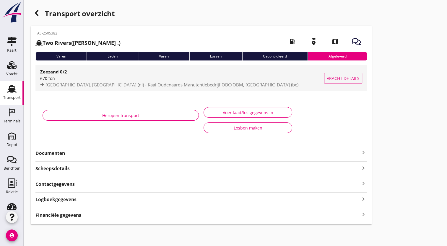
click at [61, 73] on strong "Zeezand 0/2" at bounding box center [53, 72] width 27 height 6
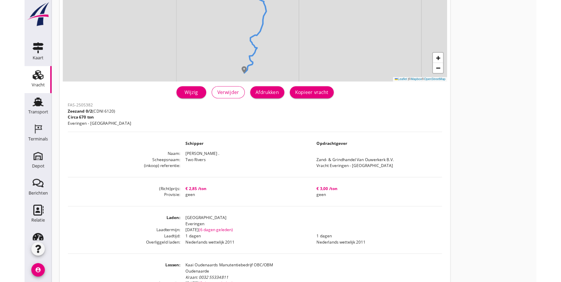
scroll to position [89, 0]
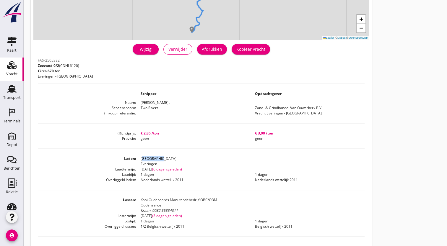
drag, startPoint x: 160, startPoint y: 159, endPoint x: 139, endPoint y: 161, distance: 21.1
click at [139, 161] on dd "Middelburg Everingen" at bounding box center [250, 161] width 229 height 11
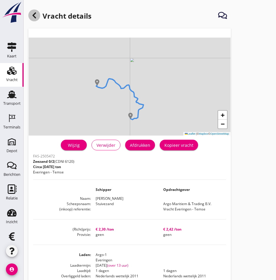
click at [32, 17] on icon at bounding box center [34, 15] width 7 height 7
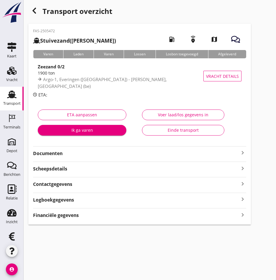
click at [61, 154] on strong "Documenten" at bounding box center [136, 153] width 206 height 7
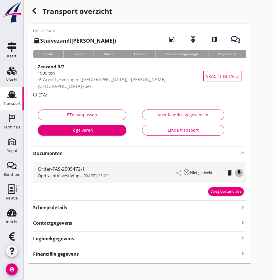
click at [238, 173] on icon "file_download" at bounding box center [239, 172] width 7 height 7
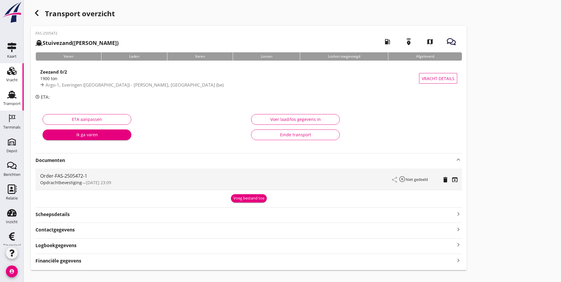
click at [9, 72] on use at bounding box center [11, 71] width 9 height 8
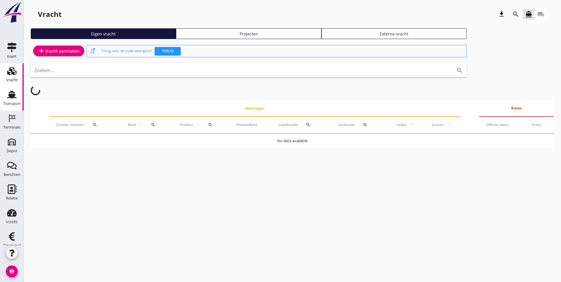
click at [7, 98] on icon "Transport" at bounding box center [11, 94] width 9 height 9
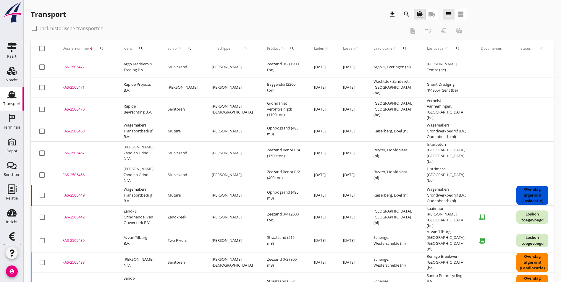
click at [34, 29] on div at bounding box center [34, 28] width 10 height 10
checkbox input "true"
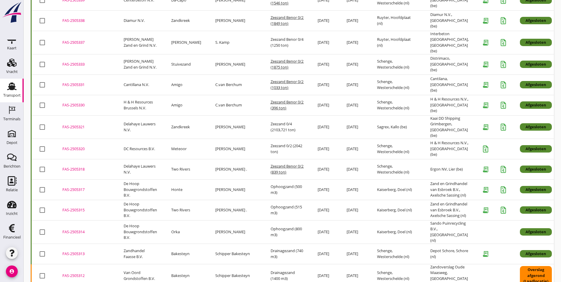
scroll to position [1010, 0]
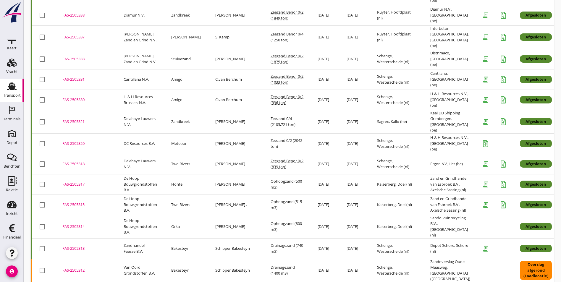
click at [107, 202] on div "FAS-2505315" at bounding box center [85, 205] width 47 height 6
click at [192, 174] on td "Honte" at bounding box center [186, 184] width 44 height 20
